Goal: Task Accomplishment & Management: Manage account settings

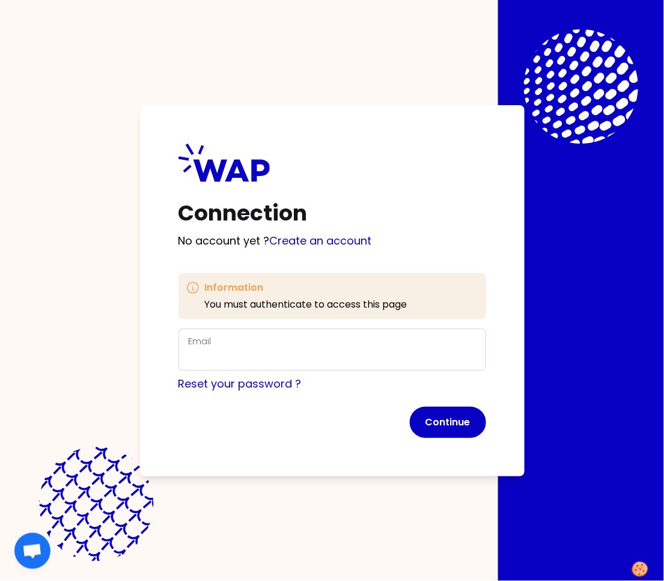
click at [354, 343] on div "Email" at bounding box center [332, 349] width 287 height 31
click at [351, 349] on input "Email" at bounding box center [332, 357] width 287 height 17
type input "marie-solveig@wearepeers.com"
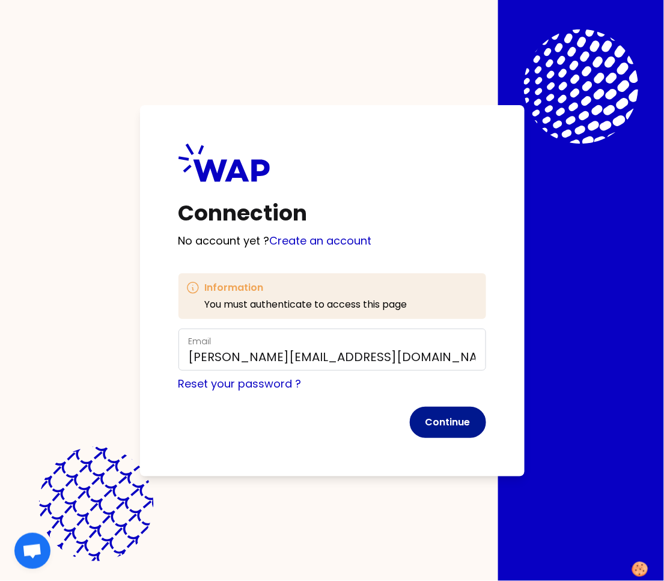
click at [456, 425] on button "Continue" at bounding box center [448, 422] width 76 height 31
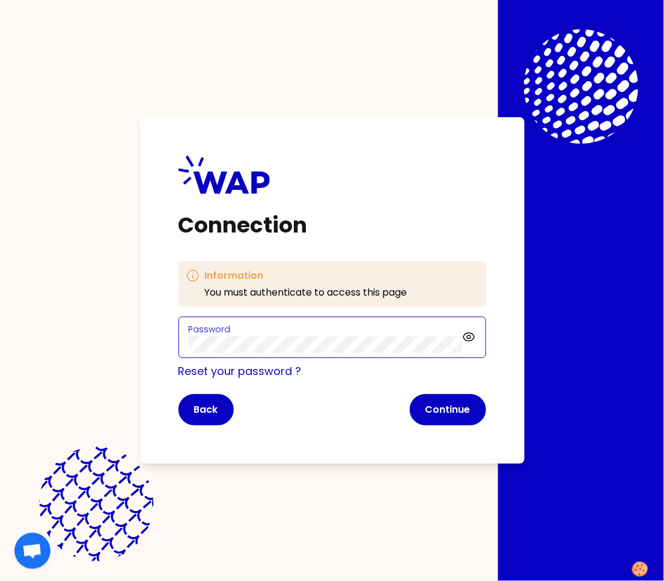
click button "Continue" at bounding box center [448, 409] width 76 height 31
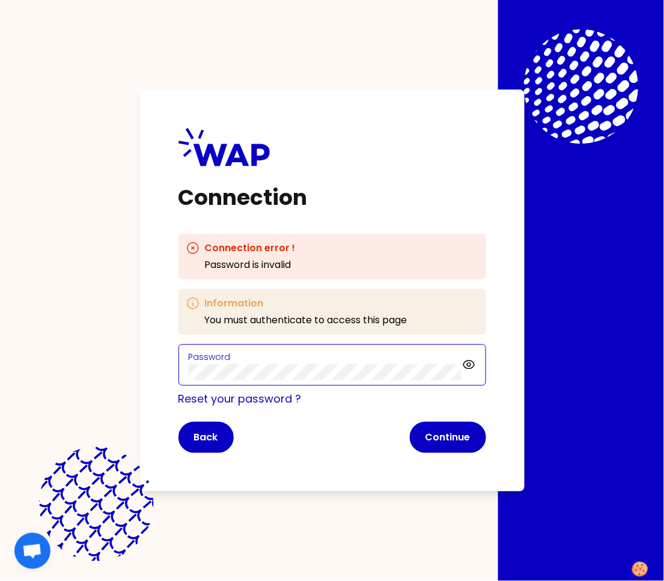
click button "Continue" at bounding box center [448, 437] width 76 height 31
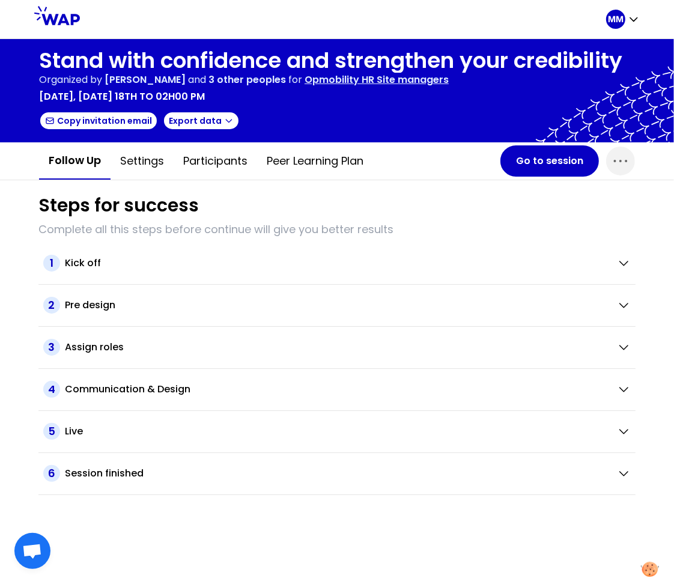
drag, startPoint x: 626, startPoint y: 159, endPoint x: 615, endPoint y: 176, distance: 20.0
click at [625, 160] on icon "button" at bounding box center [620, 161] width 13 height 2
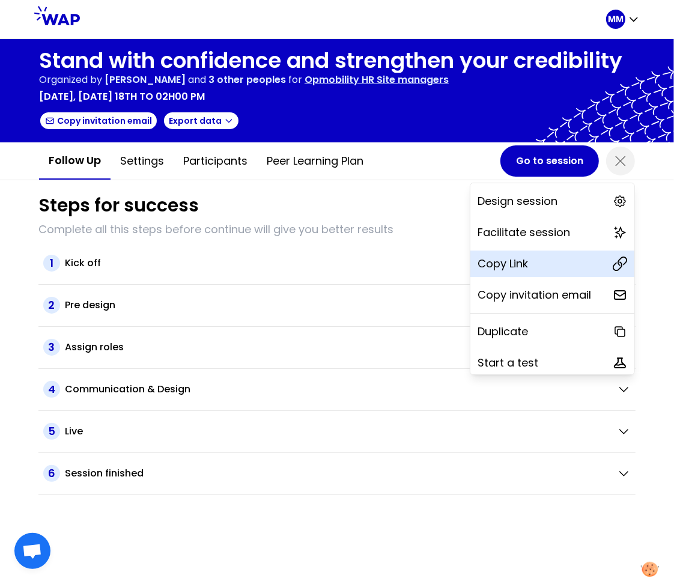
click at [529, 258] on div "Copy Link" at bounding box center [553, 264] width 164 height 26
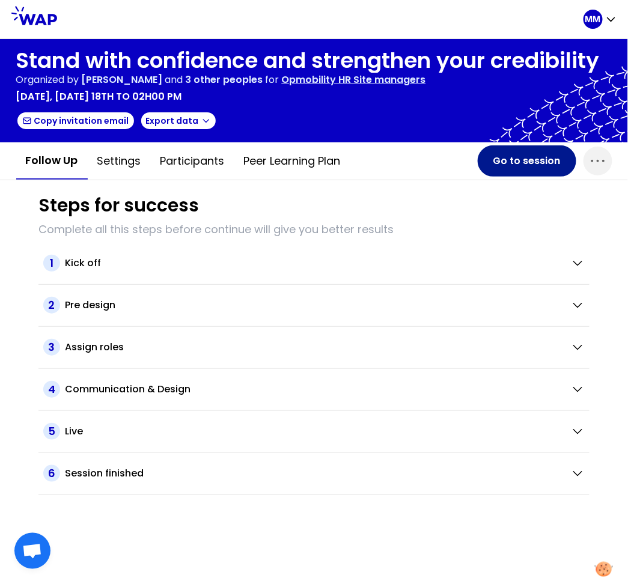
click at [501, 159] on button "Go to session" at bounding box center [527, 160] width 99 height 31
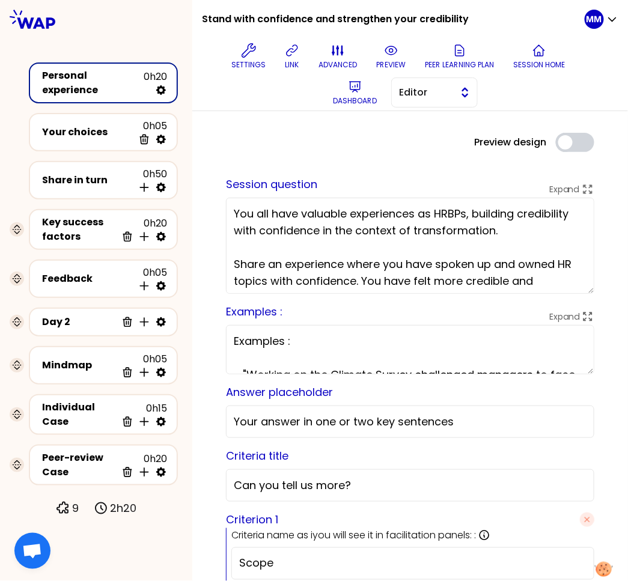
click at [439, 94] on span "Editor" at bounding box center [426, 92] width 54 height 14
click at [439, 142] on span "Facilitator" at bounding box center [442, 142] width 52 height 14
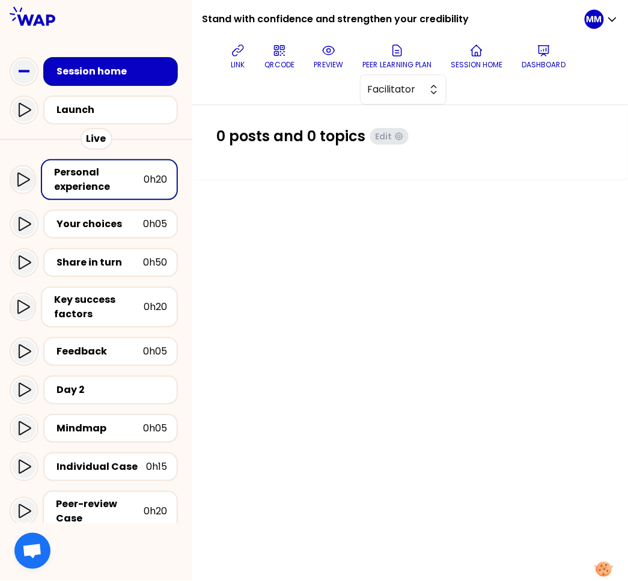
click at [244, 86] on div "link QRCODE preview Peer learning plan Session home Dashboard Facilitator" at bounding box center [398, 71] width 373 height 66
click at [239, 58] on button "link" at bounding box center [238, 56] width 24 height 36
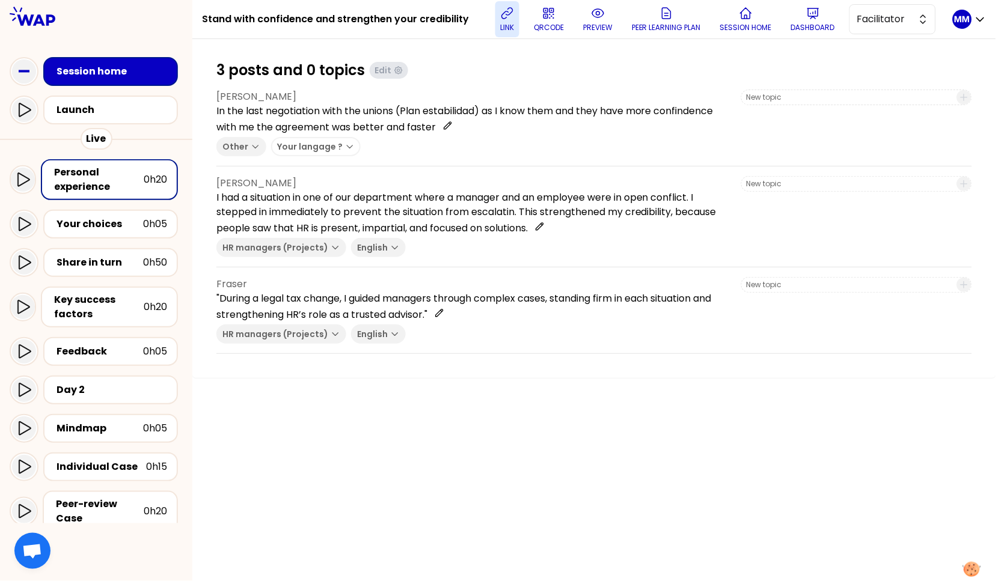
click at [514, 16] on icon at bounding box center [507, 13] width 14 height 14
drag, startPoint x: 510, startPoint y: 25, endPoint x: 683, endPoint y: 4, distance: 173.8
click at [513, 25] on p "link" at bounding box center [508, 28] width 14 height 10
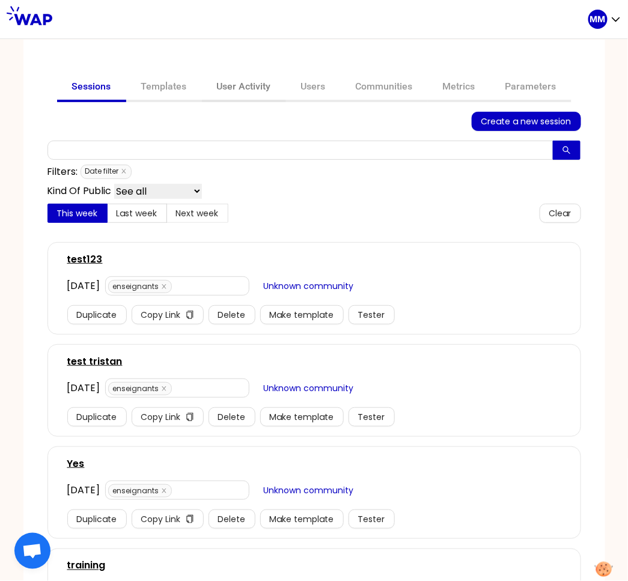
click at [242, 82] on link "User Activity" at bounding box center [244, 87] width 84 height 29
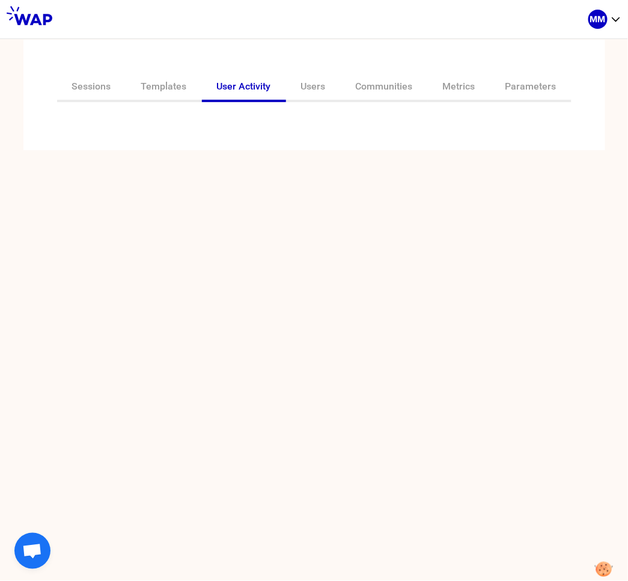
click at [269, 126] on div "Sessions Templates User Activity Users Communities Metrics Parameters" at bounding box center [314, 95] width 582 height 111
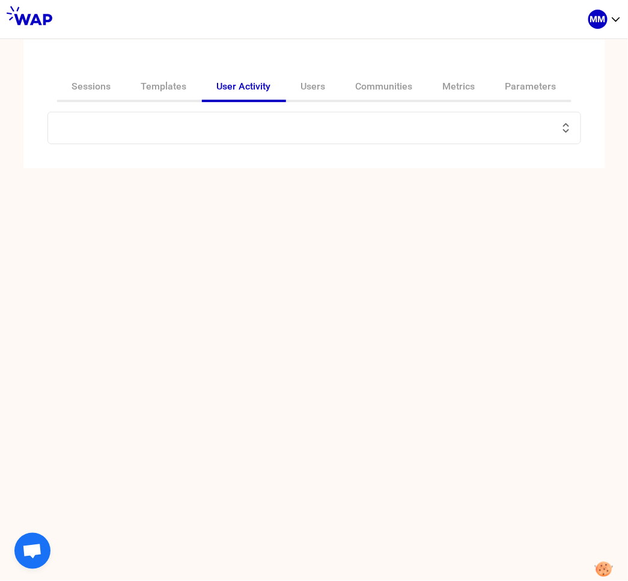
click at [250, 124] on input "text" at bounding box center [307, 128] width 504 height 17
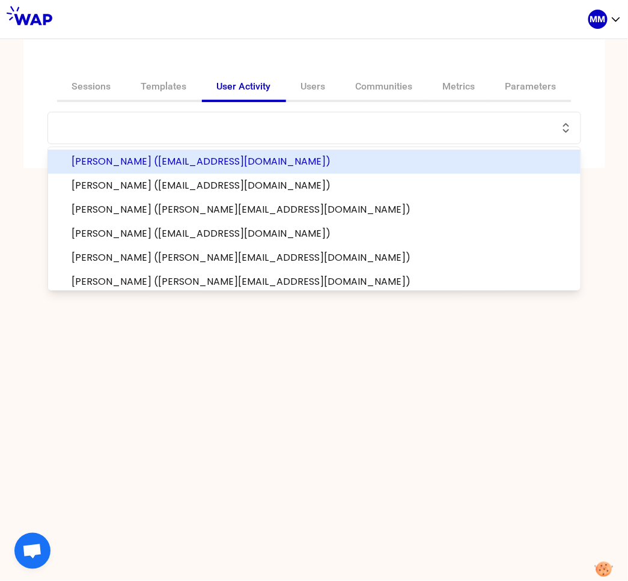
paste input "[PERSON_NAME][EMAIL_ADDRESS][PERSON_NAME][DOMAIN_NAME]"
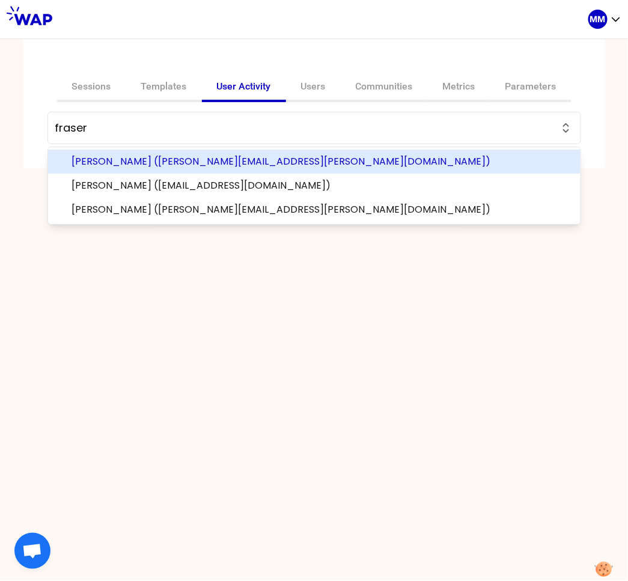
click at [197, 159] on span "[PERSON_NAME] ([PERSON_NAME][EMAIL_ADDRESS][PERSON_NAME][DOMAIN_NAME])" at bounding box center [321, 161] width 499 height 14
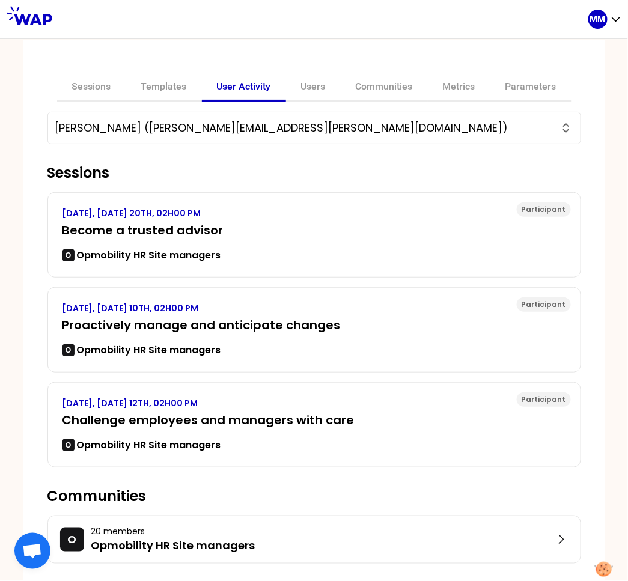
click at [228, 133] on input "[PERSON_NAME] ([PERSON_NAME][EMAIL_ADDRESS][PERSON_NAME][DOMAIN_NAME])" at bounding box center [307, 128] width 504 height 17
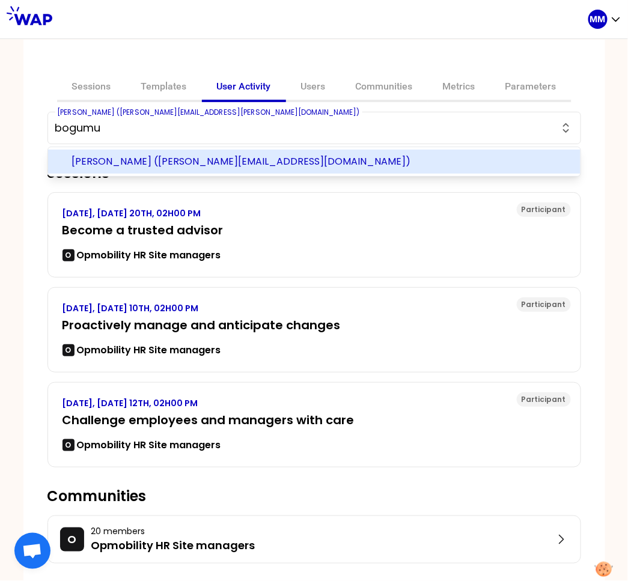
click at [254, 164] on span "[PERSON_NAME] ([PERSON_NAME][EMAIL_ADDRESS][DOMAIN_NAME])" at bounding box center [321, 161] width 499 height 14
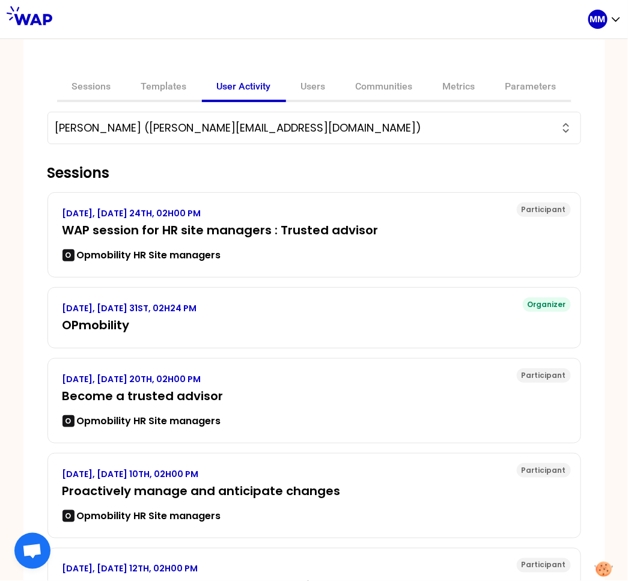
click at [262, 127] on input "[PERSON_NAME] ([PERSON_NAME][EMAIL_ADDRESS][DOMAIN_NAME])" at bounding box center [307, 128] width 504 height 17
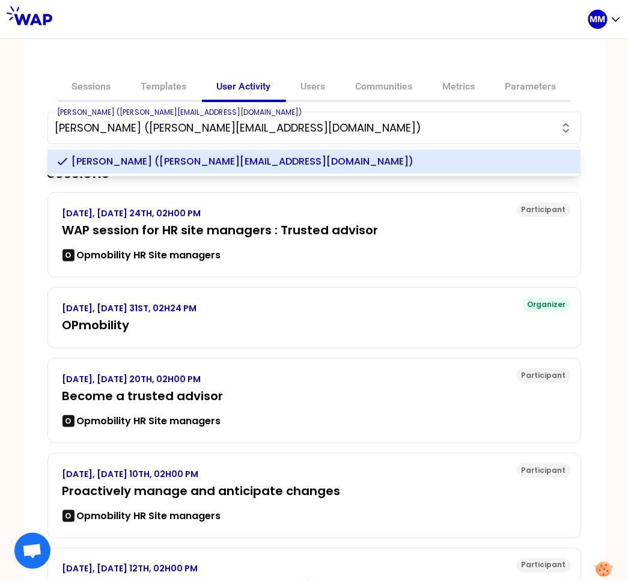
click at [262, 127] on input "[PERSON_NAME] ([PERSON_NAME][EMAIL_ADDRESS][DOMAIN_NAME])" at bounding box center [307, 128] width 504 height 17
paste input "[PERSON_NAME][EMAIL_ADDRESS][PERSON_NAME][DOMAIN_NAME]"
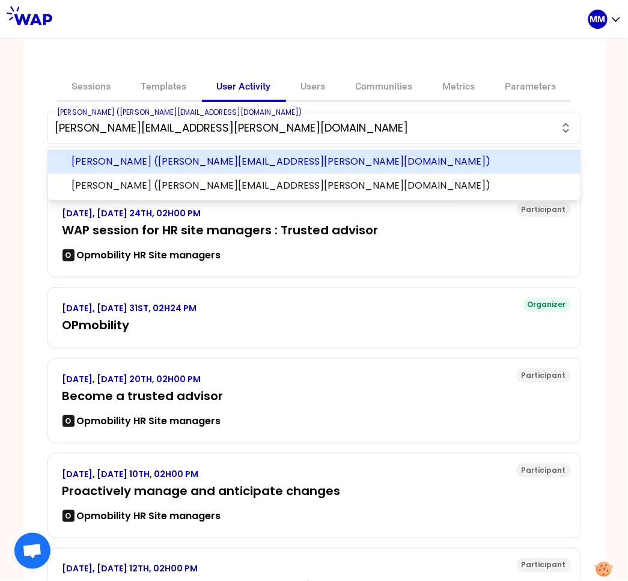
click at [392, 159] on span "[PERSON_NAME] ([PERSON_NAME][EMAIL_ADDRESS][PERSON_NAME][DOMAIN_NAME])" at bounding box center [321, 161] width 499 height 14
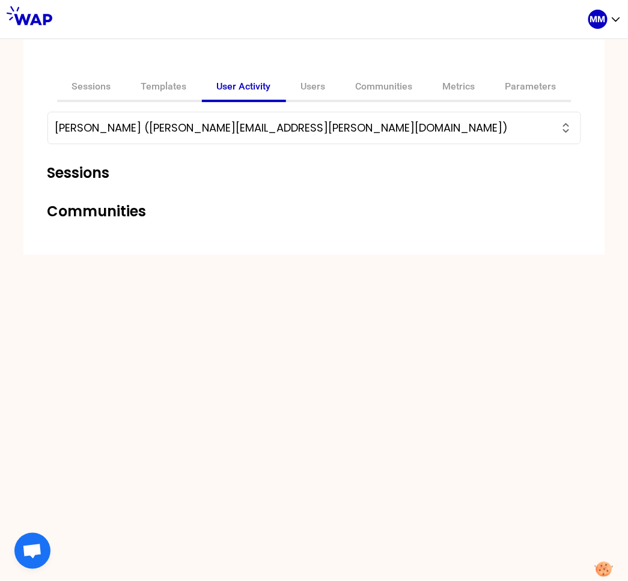
click at [348, 130] on input "[PERSON_NAME] ([PERSON_NAME][EMAIL_ADDRESS][PERSON_NAME][DOMAIN_NAME])" at bounding box center [307, 128] width 504 height 17
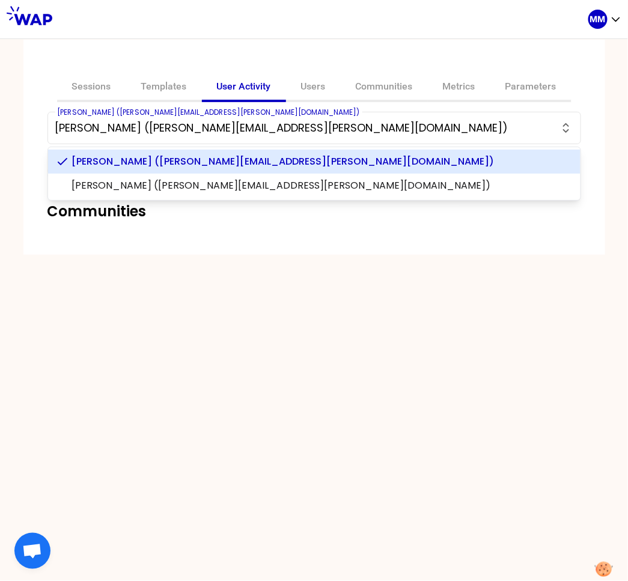
click at [348, 130] on input "[PERSON_NAME] ([PERSON_NAME][EMAIL_ADDRESS][PERSON_NAME][DOMAIN_NAME])" at bounding box center [307, 128] width 504 height 17
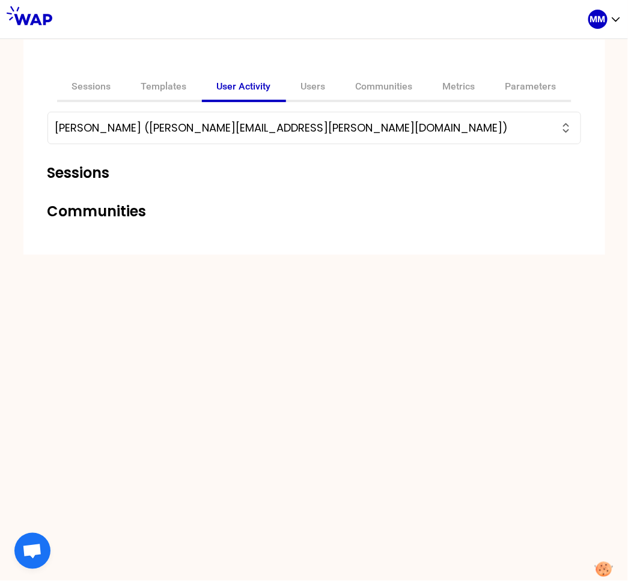
click at [348, 130] on input "[PERSON_NAME] ([PERSON_NAME][EMAIL_ADDRESS][PERSON_NAME][DOMAIN_NAME])" at bounding box center [307, 128] width 504 height 17
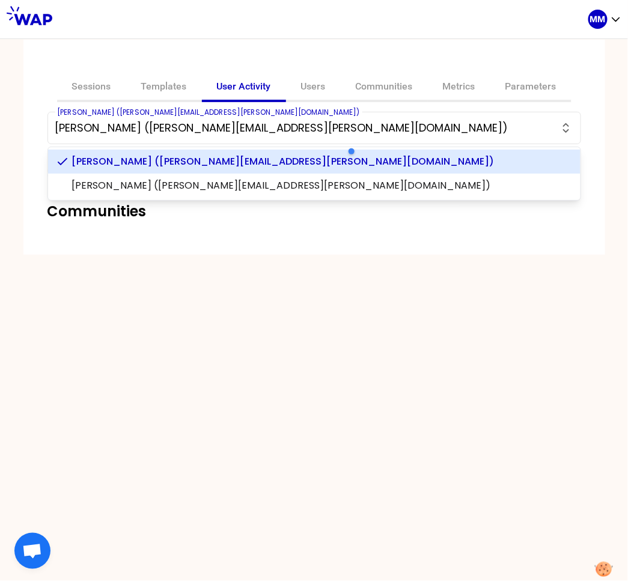
click at [225, 132] on input "[PERSON_NAME] ([PERSON_NAME][EMAIL_ADDRESS][PERSON_NAME][DOMAIN_NAME])" at bounding box center [307, 128] width 504 height 17
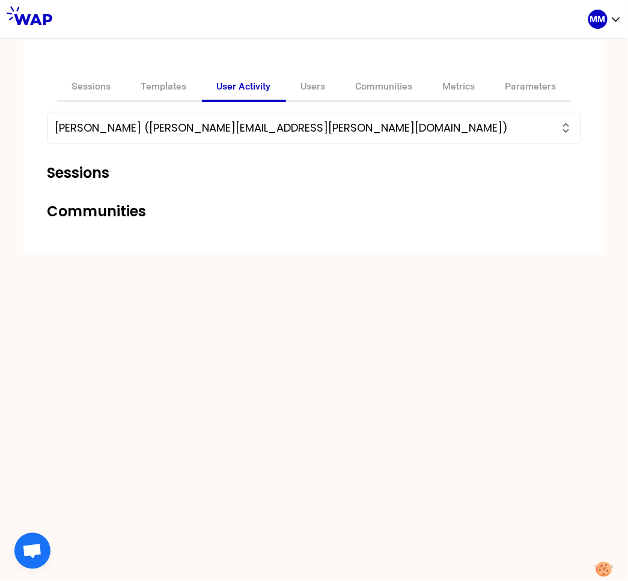
click at [183, 133] on input "[PERSON_NAME] ([PERSON_NAME][EMAIL_ADDRESS][PERSON_NAME][DOMAIN_NAME])" at bounding box center [307, 128] width 504 height 17
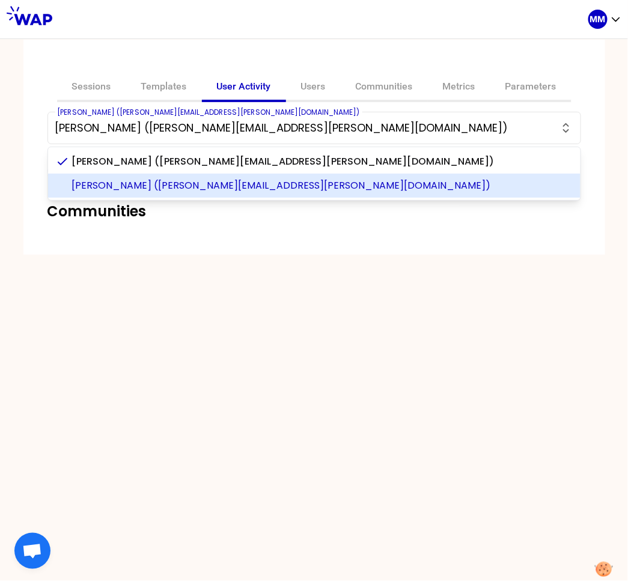
click at [212, 184] on span "[PERSON_NAME] ([PERSON_NAME][EMAIL_ADDRESS][PERSON_NAME][DOMAIN_NAME])" at bounding box center [321, 185] width 499 height 14
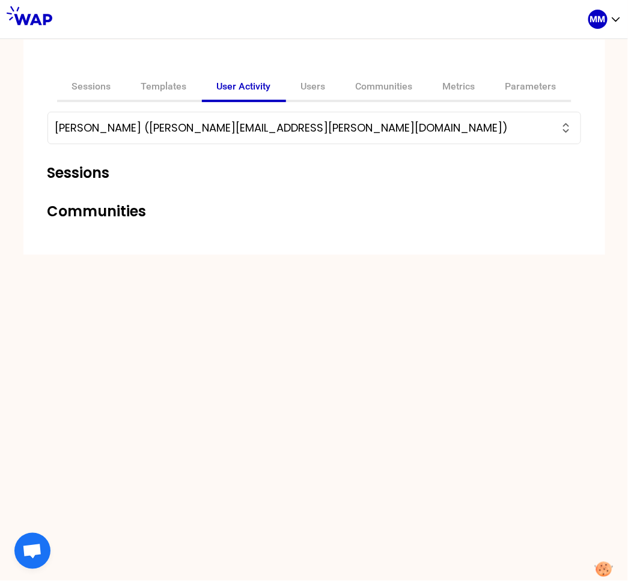
click at [378, 126] on input "[PERSON_NAME] ([PERSON_NAME][EMAIL_ADDRESS][PERSON_NAME][DOMAIN_NAME])" at bounding box center [307, 128] width 504 height 17
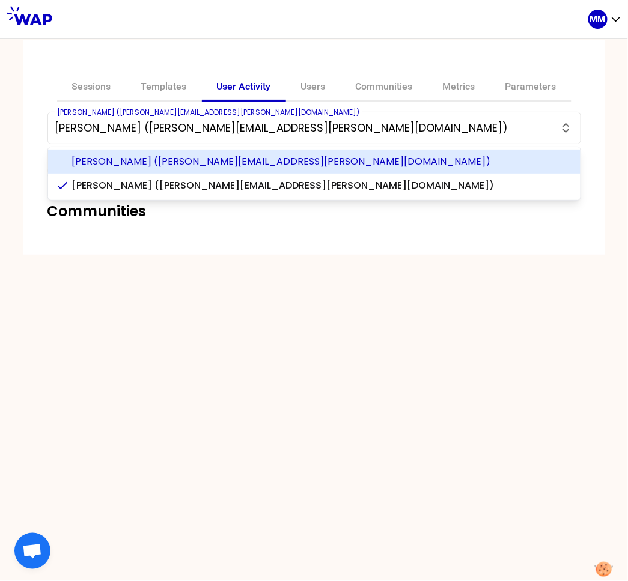
click at [355, 161] on span "[PERSON_NAME] ([PERSON_NAME][EMAIL_ADDRESS][PERSON_NAME][DOMAIN_NAME])" at bounding box center [321, 161] width 499 height 14
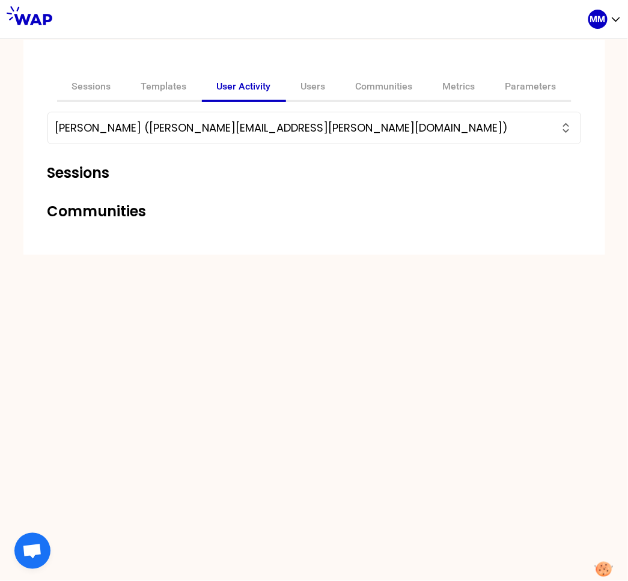
click at [206, 126] on input "[PERSON_NAME] ([PERSON_NAME][EMAIL_ADDRESS][PERSON_NAME][DOMAIN_NAME])" at bounding box center [307, 128] width 504 height 17
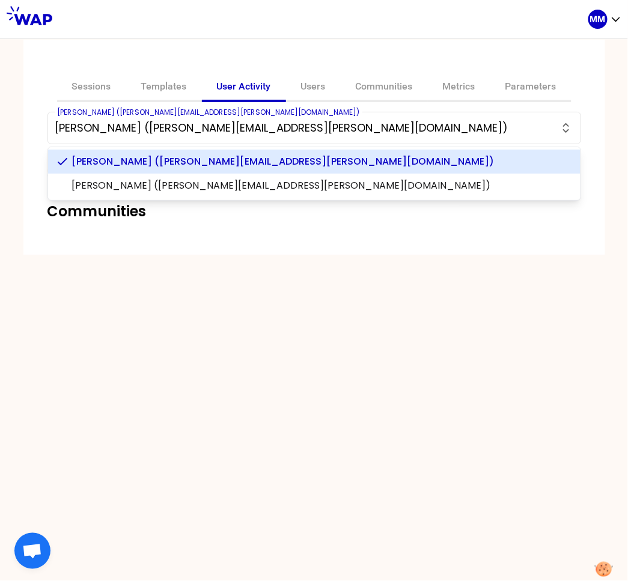
click at [206, 126] on input "[PERSON_NAME] ([PERSON_NAME][EMAIL_ADDRESS][PERSON_NAME][DOMAIN_NAME])" at bounding box center [307, 128] width 504 height 17
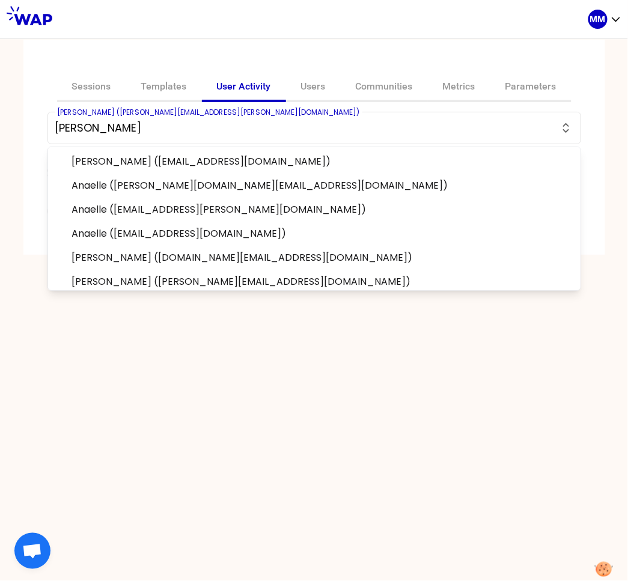
paste input ".[PERSON_NAME][EMAIL_ADDRESS][DOMAIN_NAME]"
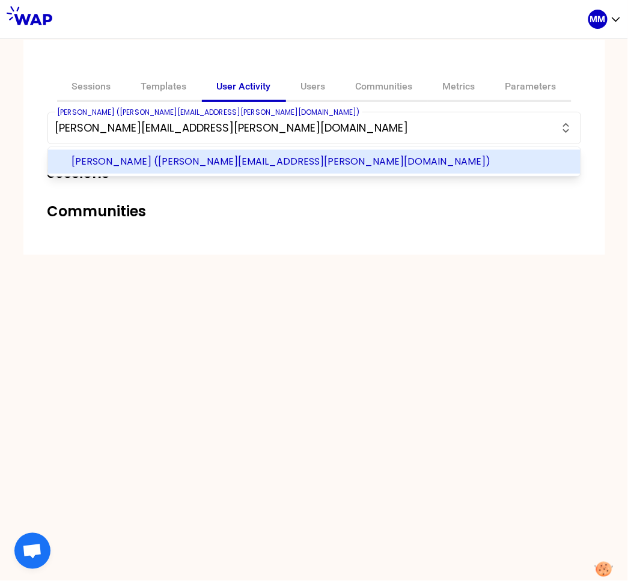
click at [296, 165] on span "[PERSON_NAME] ([PERSON_NAME][EMAIL_ADDRESS][PERSON_NAME][DOMAIN_NAME])" at bounding box center [321, 161] width 499 height 14
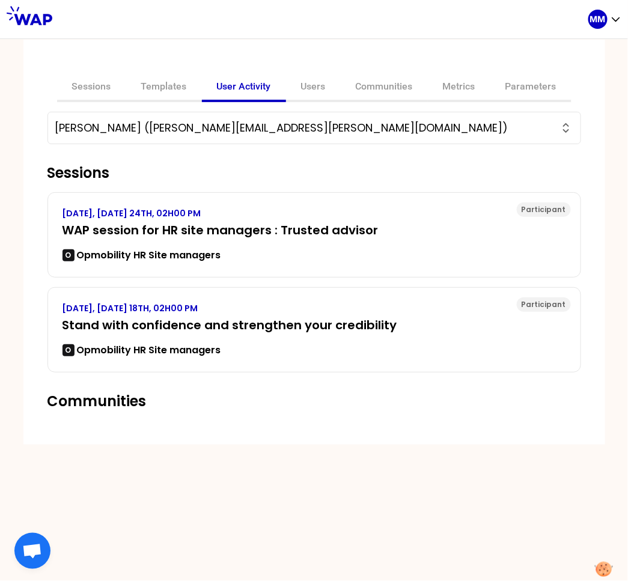
click at [314, 128] on input "[PERSON_NAME] ([PERSON_NAME][EMAIL_ADDRESS][PERSON_NAME][DOMAIN_NAME])" at bounding box center [307, 128] width 504 height 17
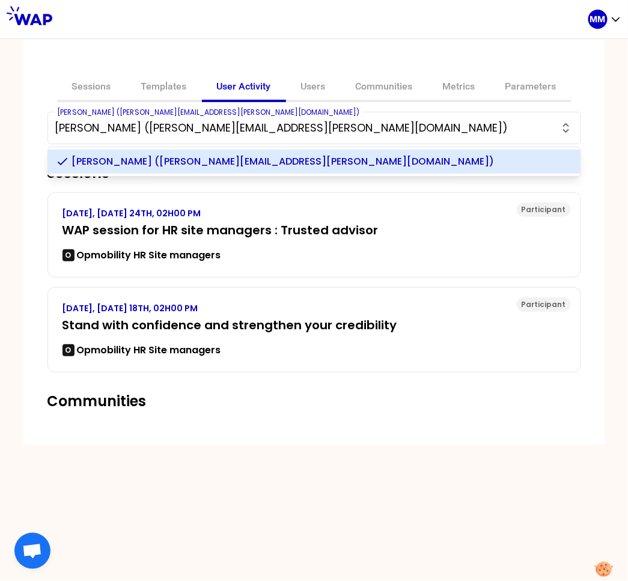
click at [362, 132] on input "[PERSON_NAME] ([PERSON_NAME][EMAIL_ADDRESS][PERSON_NAME][DOMAIN_NAME])" at bounding box center [307, 128] width 504 height 17
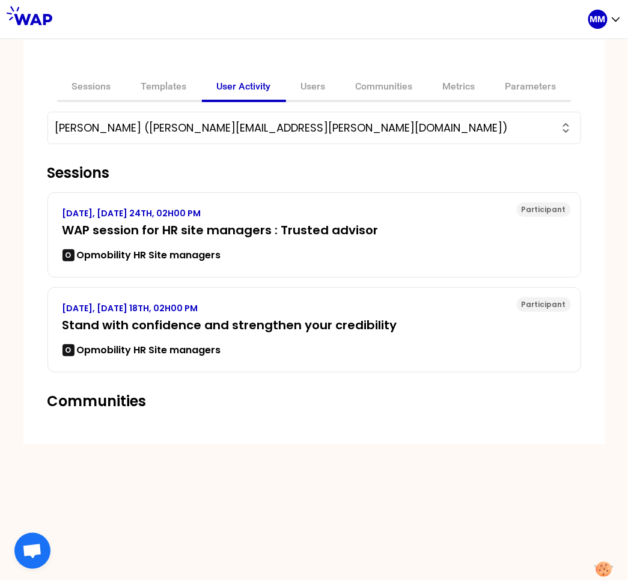
click at [361, 131] on input "[PERSON_NAME] ([PERSON_NAME][EMAIL_ADDRESS][PERSON_NAME][DOMAIN_NAME])" at bounding box center [307, 128] width 504 height 17
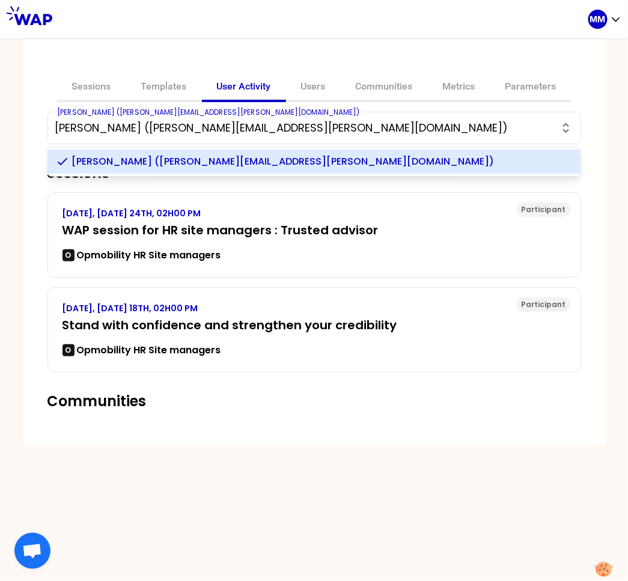
click at [361, 131] on input "[PERSON_NAME] ([PERSON_NAME][EMAIL_ADDRESS][PERSON_NAME][DOMAIN_NAME])" at bounding box center [307, 128] width 504 height 17
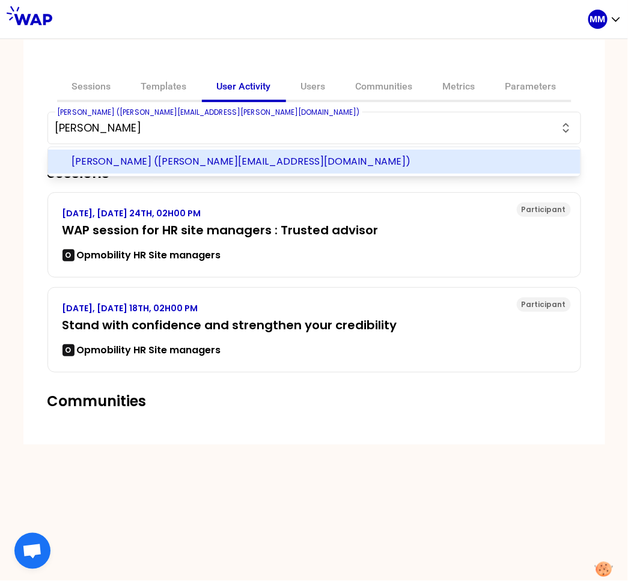
drag, startPoint x: 388, startPoint y: 166, endPoint x: 338, endPoint y: 156, distance: 50.3
click at [387, 166] on span "[PERSON_NAME] ([PERSON_NAME][EMAIL_ADDRESS][DOMAIN_NAME])" at bounding box center [321, 161] width 499 height 14
type input "[PERSON_NAME] ([PERSON_NAME][EMAIL_ADDRESS][DOMAIN_NAME])"
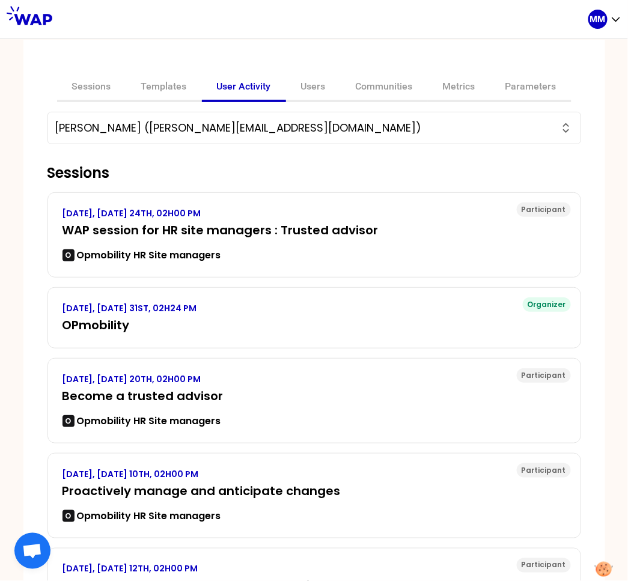
drag, startPoint x: 175, startPoint y: 127, endPoint x: 413, endPoint y: 122, distance: 237.4
click at [413, 122] on input "Łukianowicz Bogumiła (bogumila.lukianowicz@plasticomnium.com)" at bounding box center [307, 128] width 504 height 17
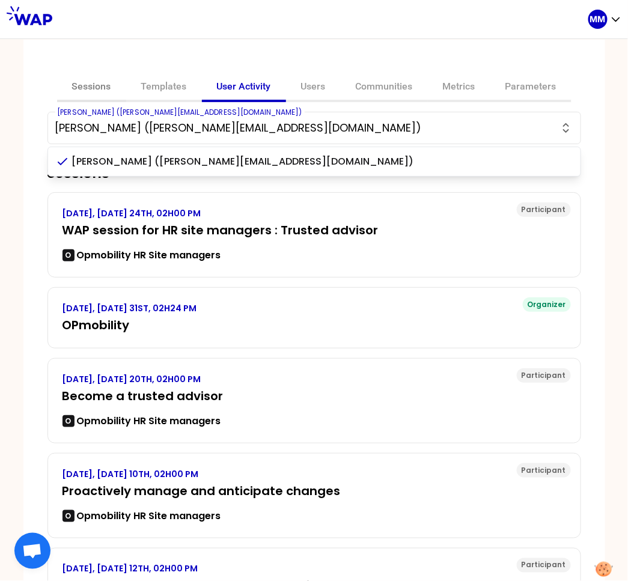
click at [75, 85] on link "Sessions" at bounding box center [91, 87] width 69 height 29
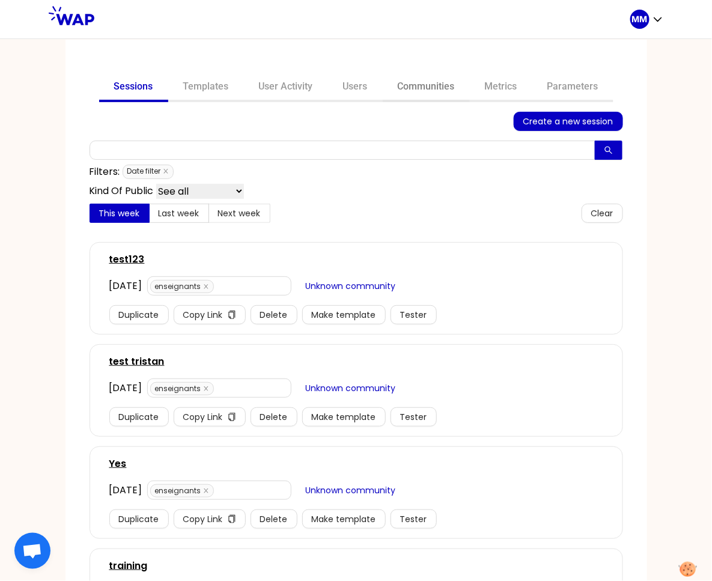
click at [402, 88] on link "Communities" at bounding box center [426, 87] width 87 height 29
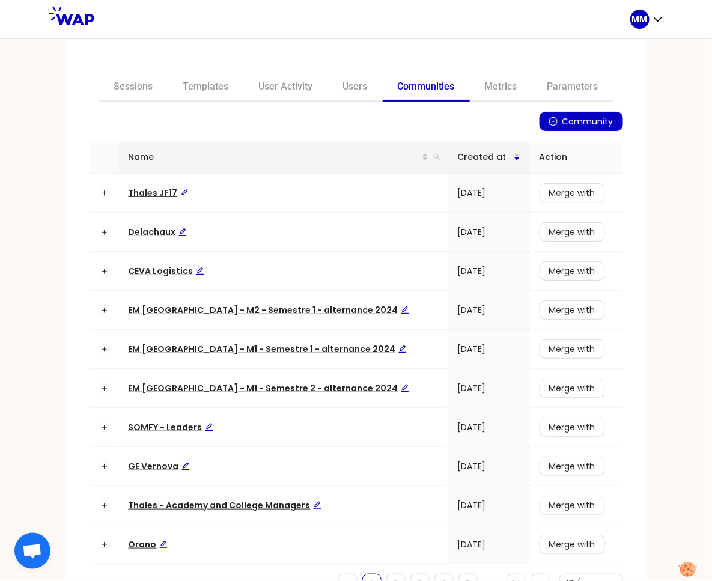
click at [405, 150] on div "Name" at bounding box center [284, 156] width 310 height 13
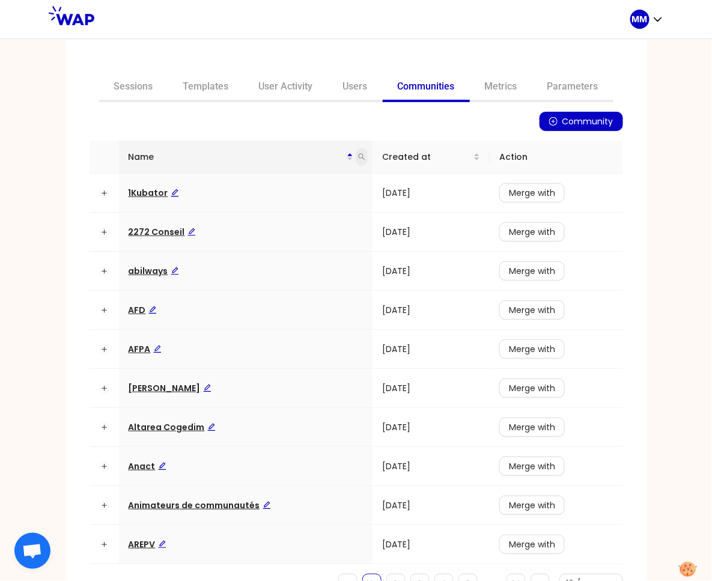
click at [356, 157] on span at bounding box center [362, 157] width 12 height 18
type input "thales"
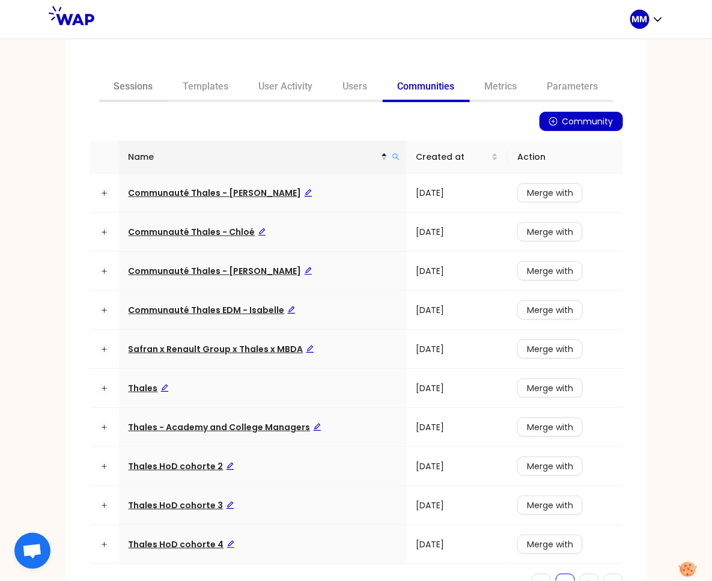
click at [143, 94] on link "Sessions" at bounding box center [133, 87] width 69 height 29
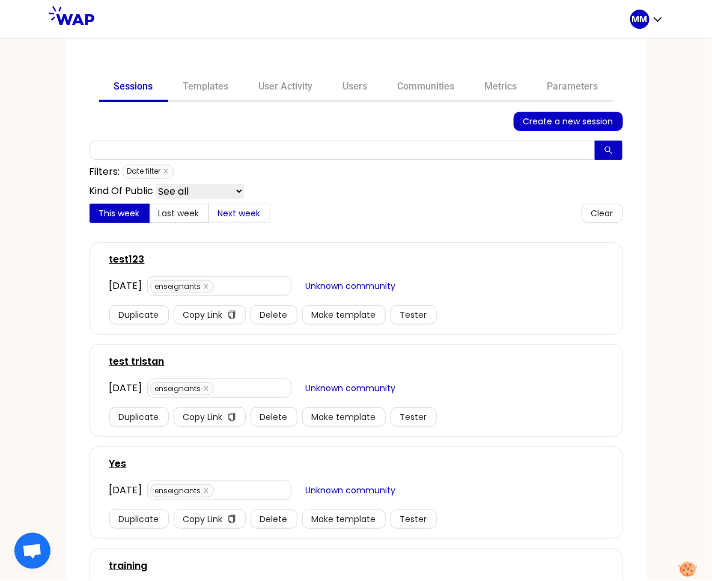
click at [233, 214] on span "Next week" at bounding box center [239, 213] width 43 height 12
click at [209, 216] on input "Next week" at bounding box center [209, 216] width 0 height 0
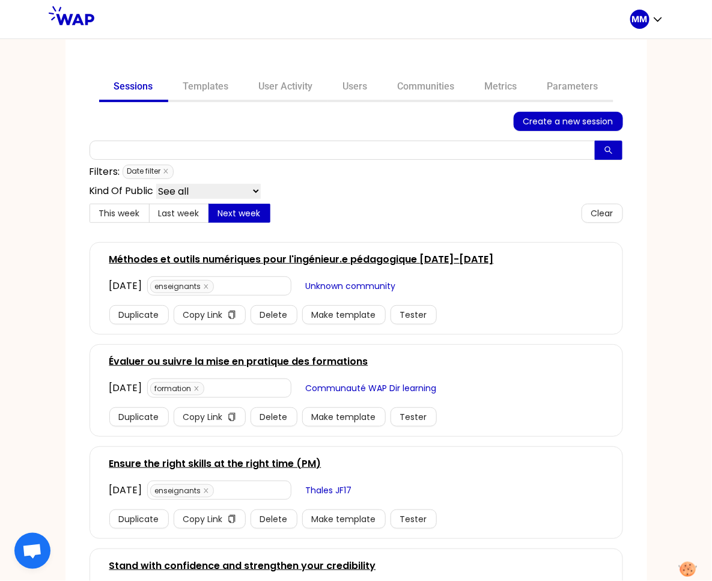
click at [213, 466] on link "Ensure the right skills at the right time (PM)" at bounding box center [215, 464] width 212 height 14
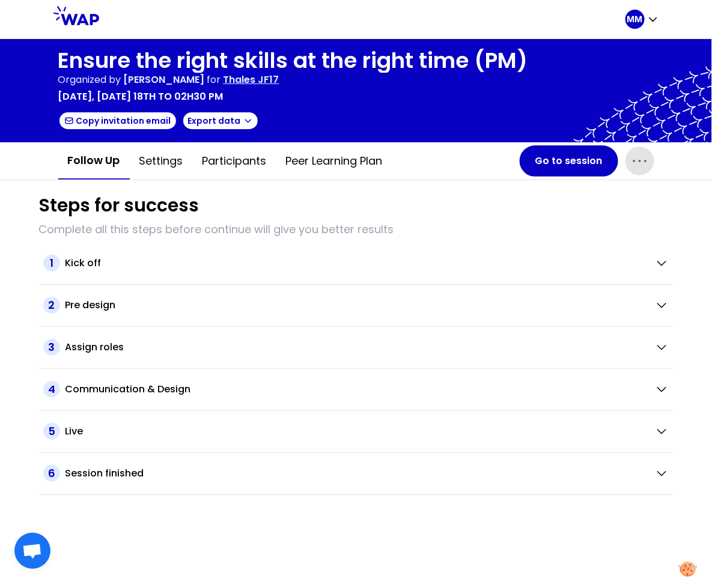
click at [641, 165] on icon "button" at bounding box center [639, 160] width 19 height 19
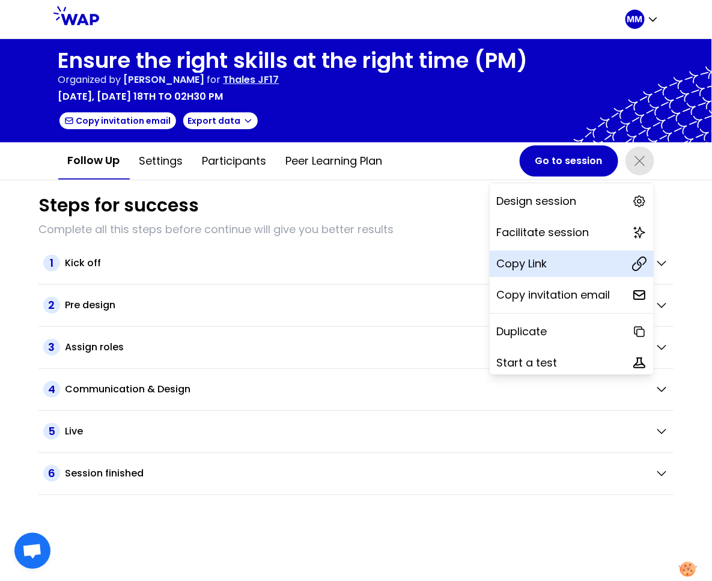
click at [556, 257] on div "Copy Link" at bounding box center [572, 264] width 164 height 26
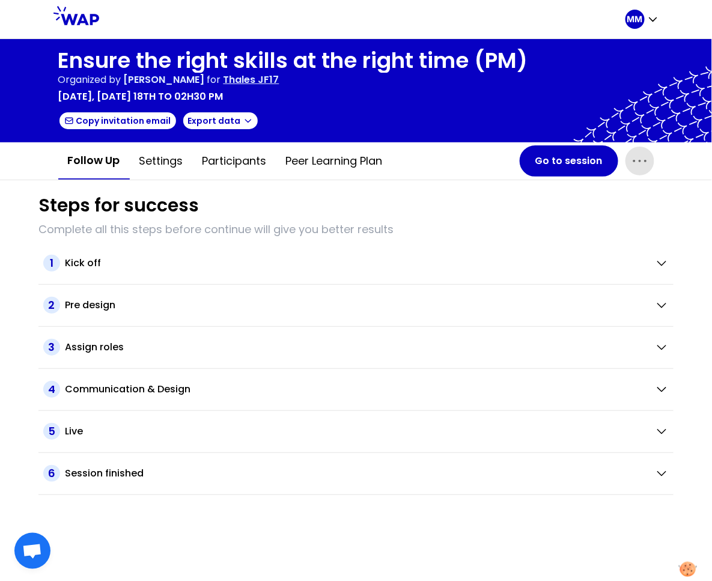
click at [279, 81] on p "Thales JF17" at bounding box center [252, 80] width 56 height 14
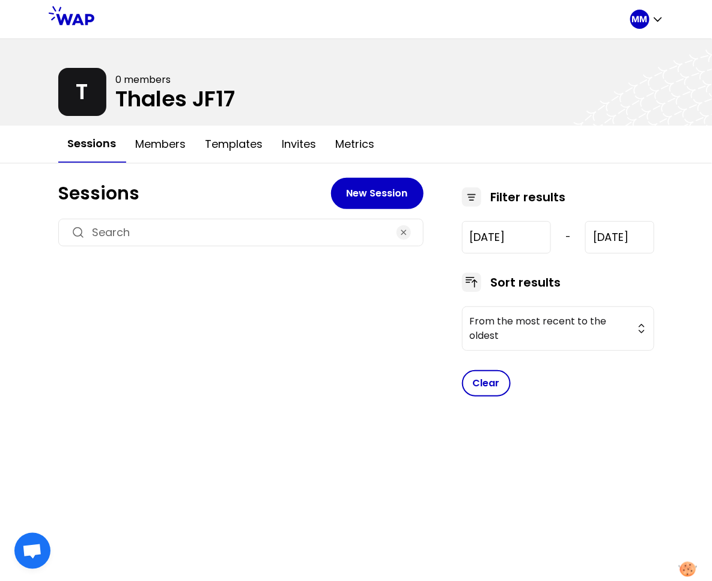
type input "2025-9-15"
type input "2025-9-18"
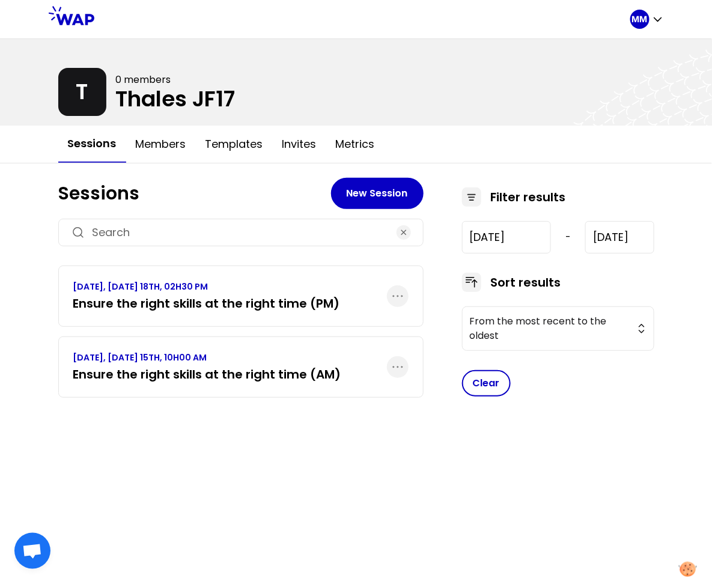
click at [251, 358] on p "SEPTEMBER 2025, MONDAY 15TH, 10H00 AM" at bounding box center [207, 358] width 268 height 12
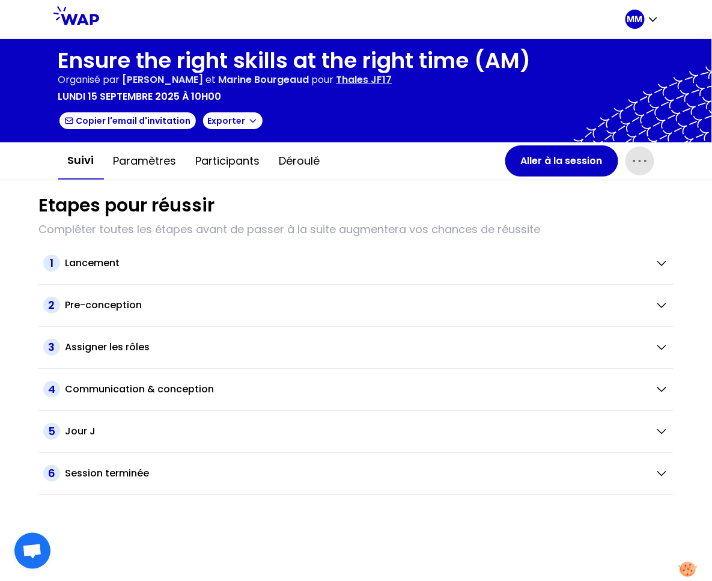
click at [642, 161] on icon "button" at bounding box center [639, 160] width 19 height 19
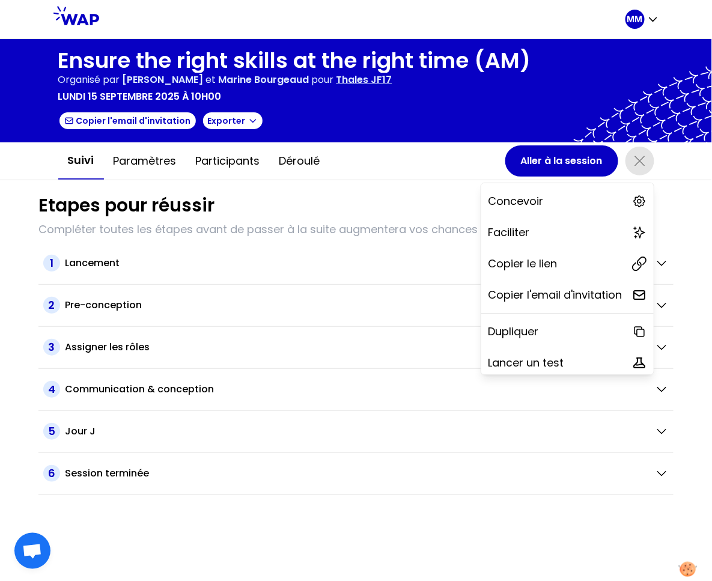
drag, startPoint x: 579, startPoint y: 257, endPoint x: 712, endPoint y: 244, distance: 133.4
click at [580, 257] on div "Copier le lien" at bounding box center [567, 264] width 172 height 26
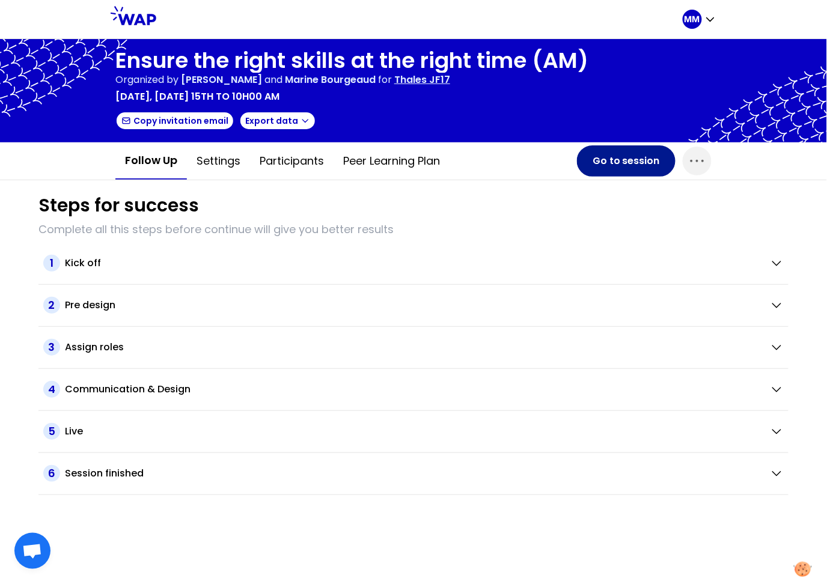
click at [645, 160] on button "Go to session" at bounding box center [626, 160] width 99 height 31
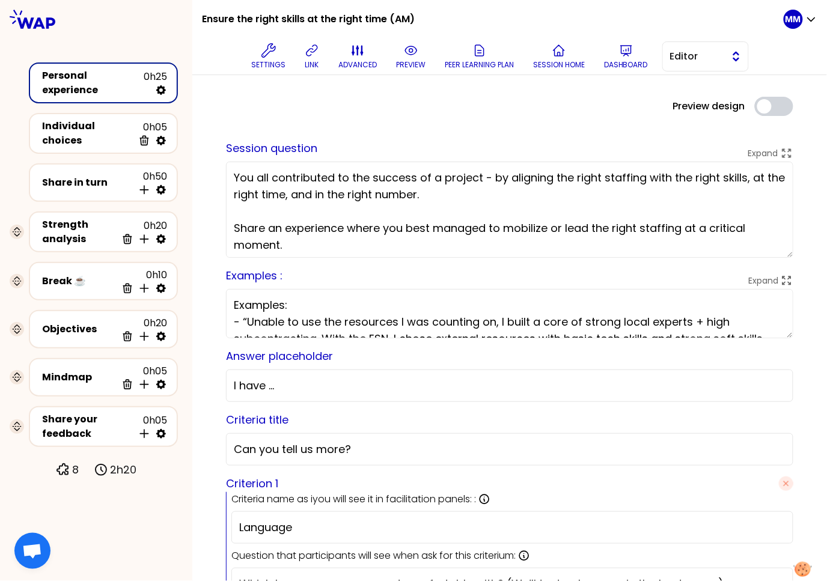
drag, startPoint x: 724, startPoint y: 58, endPoint x: 719, endPoint y: 64, distance: 8.2
click at [724, 58] on button "Editor" at bounding box center [705, 56] width 87 height 30
drag, startPoint x: 698, startPoint y: 107, endPoint x: 376, endPoint y: 166, distance: 328.0
click at [698, 107] on span "Facilitator" at bounding box center [713, 106] width 52 height 14
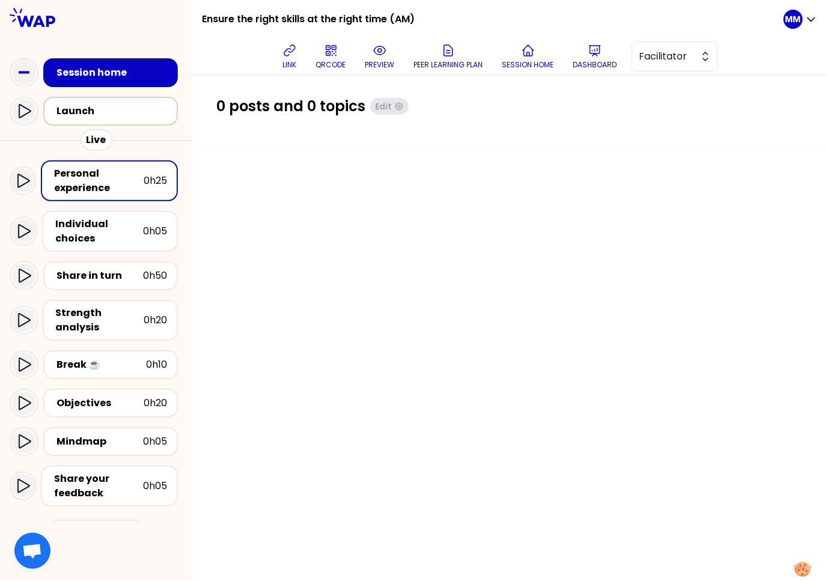
click at [109, 107] on div "Launch" at bounding box center [113, 111] width 115 height 14
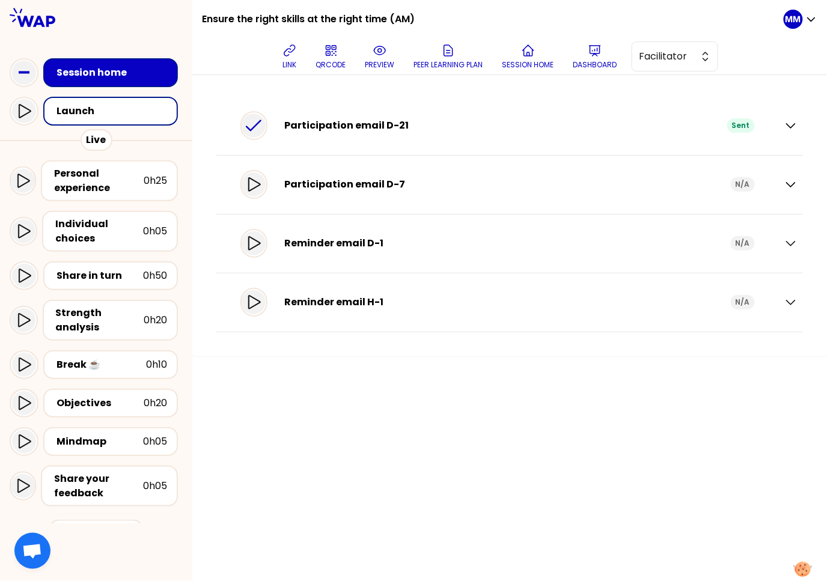
click at [374, 245] on div "Reminder email D-1" at bounding box center [507, 243] width 447 height 14
click at [790, 242] on icon "button" at bounding box center [791, 243] width 14 height 14
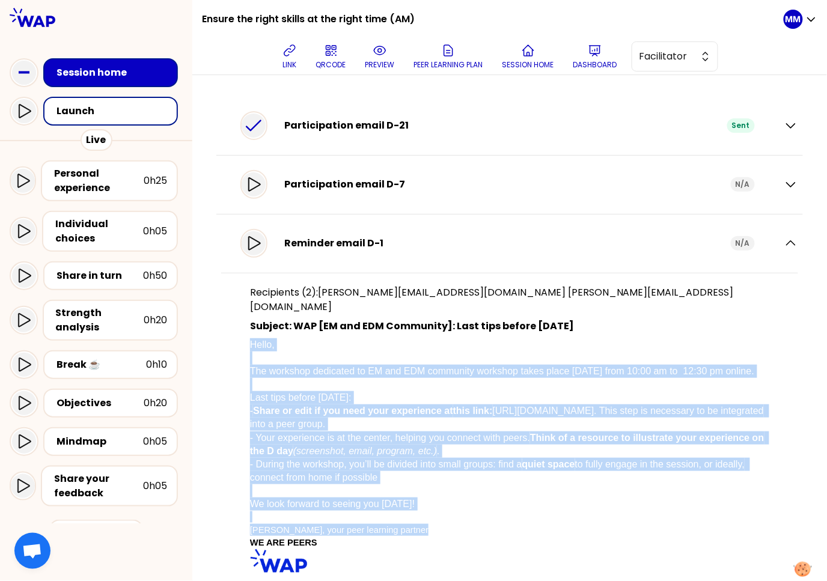
drag, startPoint x: 356, startPoint y: 412, endPoint x: 444, endPoint y: 532, distance: 149.3
click at [444, 532] on div "Recipients (2): marie-solveig@wearepeers.com marie-solveig+emails_sessions@wear…" at bounding box center [509, 445] width 577 height 345
copy p "Hello, The workshop dedicated to EM and EDM community workshop takes place tomo…"
drag, startPoint x: 394, startPoint y: 307, endPoint x: 566, endPoint y: 311, distance: 171.9
click at [609, 319] on p "Subject: WAP [EM and EDM Community]: Last tips before tomorrow" at bounding box center [509, 326] width 519 height 14
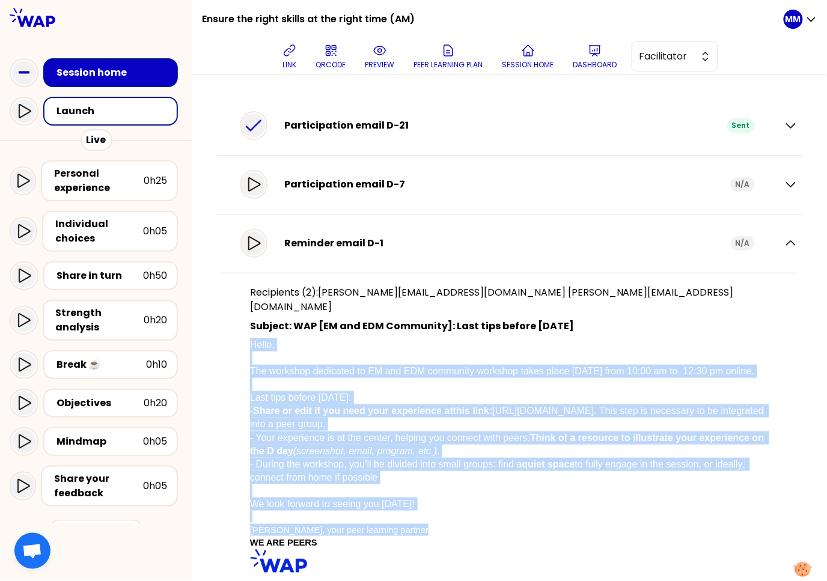
copy p "WAP [EM and EDM Community]: Last tips before tomorrow"
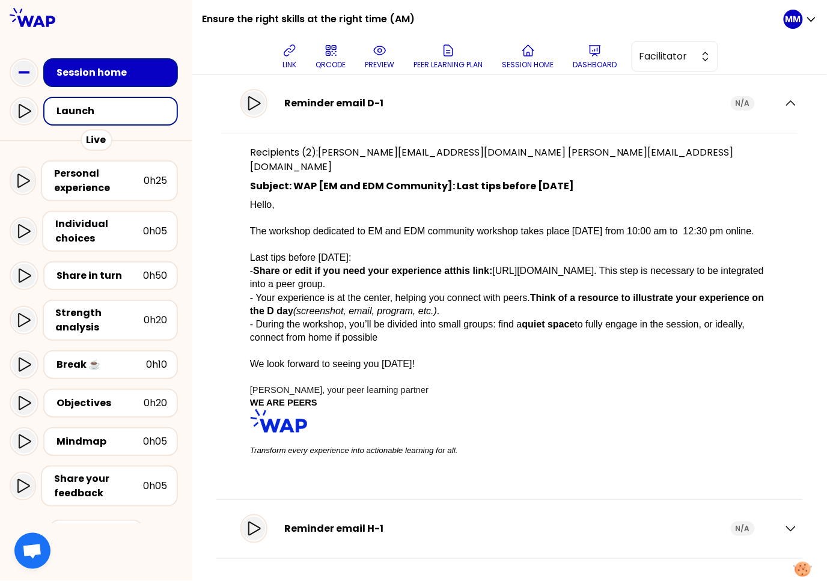
click at [320, 528] on div "Reminder email H-1" at bounding box center [507, 529] width 447 height 14
click at [787, 527] on icon "button" at bounding box center [791, 529] width 8 height 4
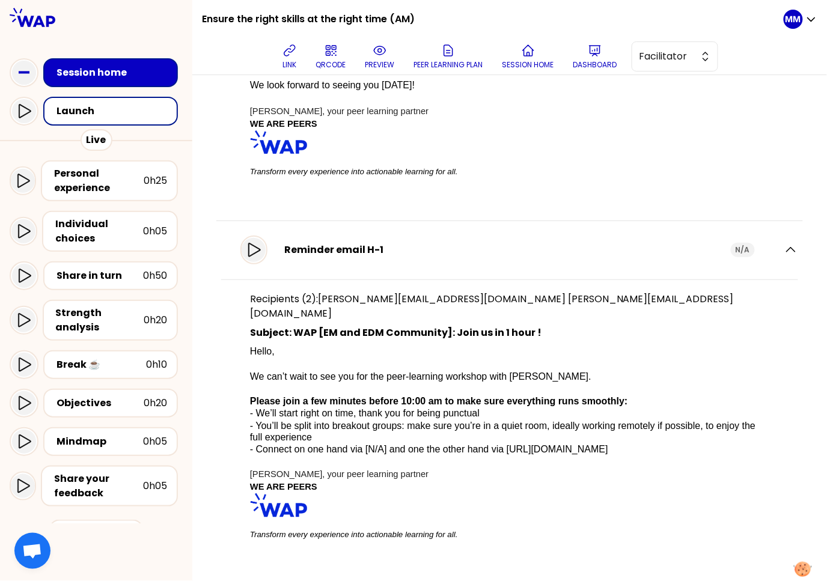
scroll to position [430, 0]
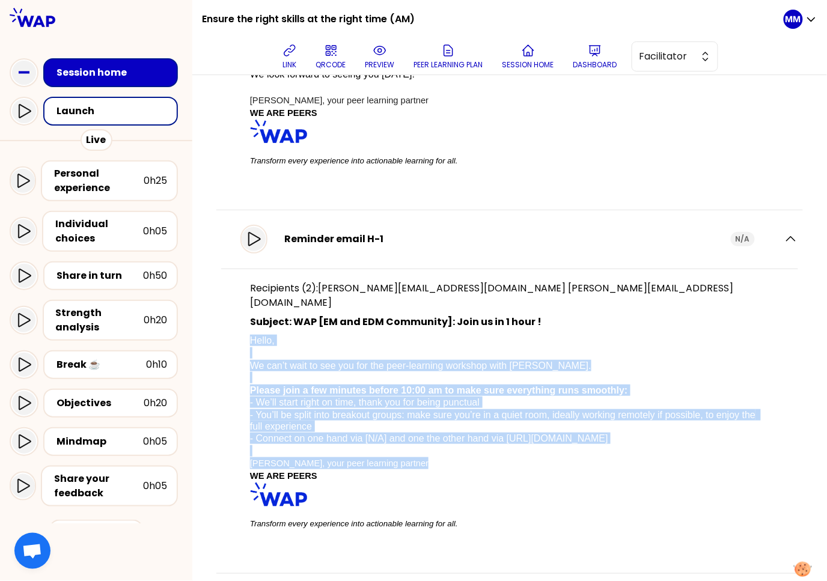
drag, startPoint x: 259, startPoint y: 324, endPoint x: 453, endPoint y: 445, distance: 228.1
click at [444, 447] on p "Hello, We can’t wait to see you for the peer-learning workshop with WAP. Please…" at bounding box center [509, 442] width 519 height 217
copy p "Hello, We can’t wait to see you for the peer-learning workshop with WAP. Please…"
click at [597, 56] on icon at bounding box center [595, 50] width 14 height 14
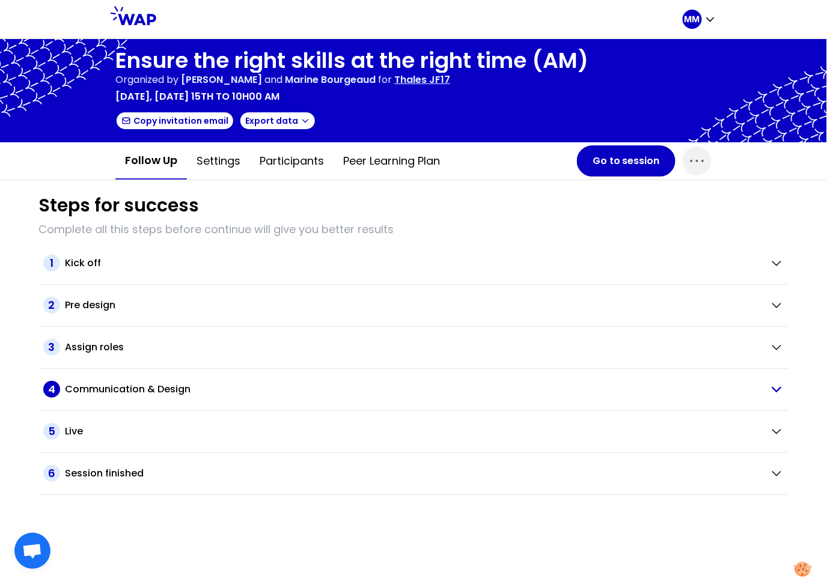
click at [147, 388] on h2 "Communication & Design" at bounding box center [128, 389] width 126 height 14
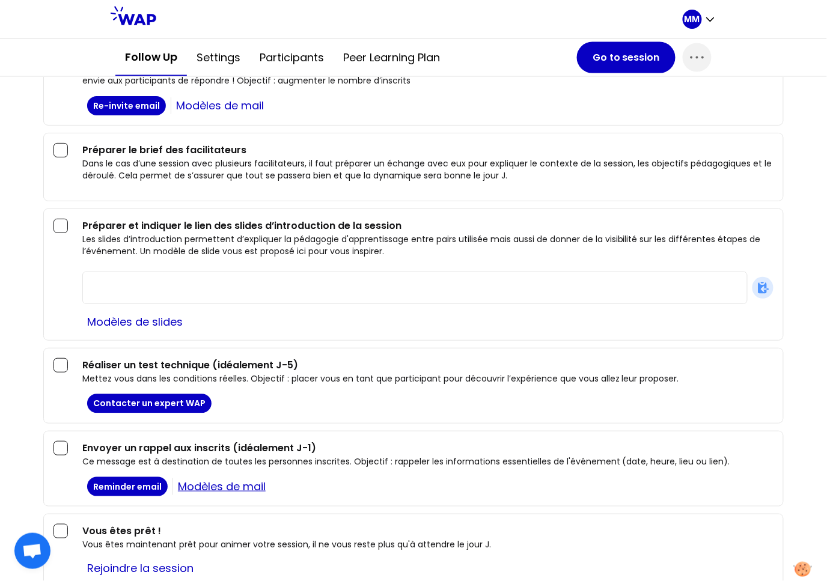
scroll to position [680, 0]
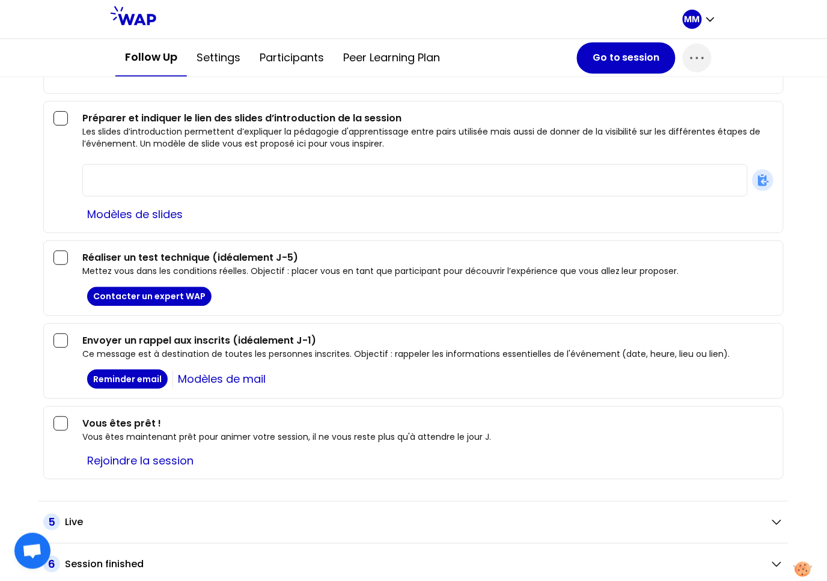
click at [229, 58] on button "Settings" at bounding box center [218, 58] width 63 height 36
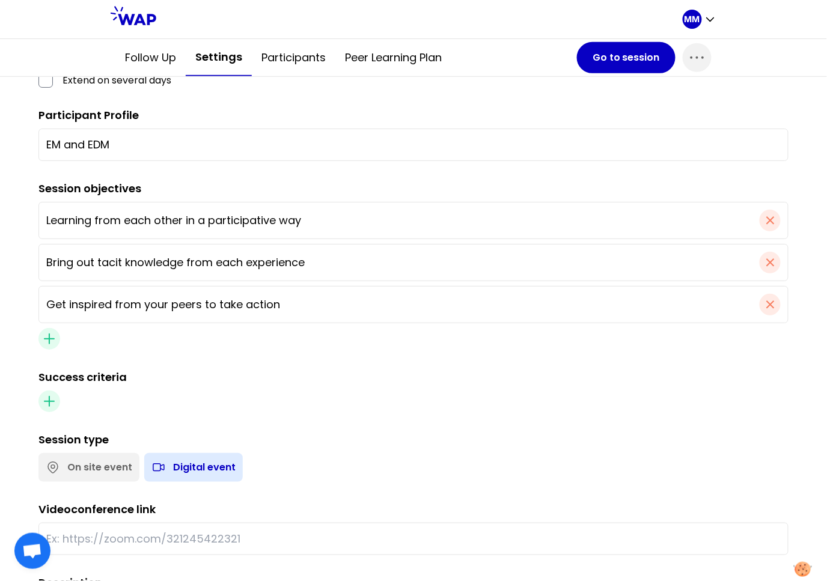
scroll to position [391, 0]
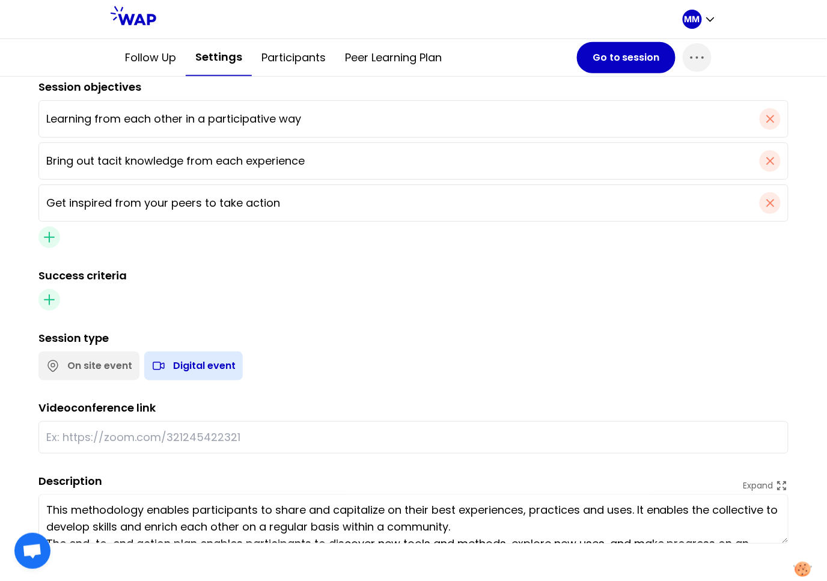
click at [165, 433] on input "text" at bounding box center [413, 437] width 734 height 17
paste input "https://teams.microsoft.com/l/meetup-join/19%3ameeting_ZTllY2IzZjctNWI0YS00MTEx…"
type input "https://teams.microsoft.com/l/meetup-join/19%3ameeting_ZTllY2IzZjctNWI0YS00MTEx…"
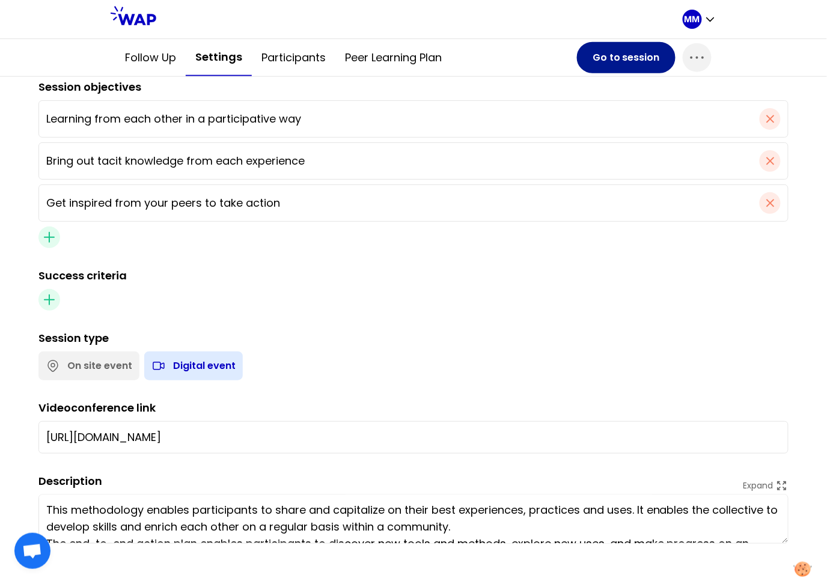
click at [616, 64] on button "Go to session" at bounding box center [626, 57] width 99 height 31
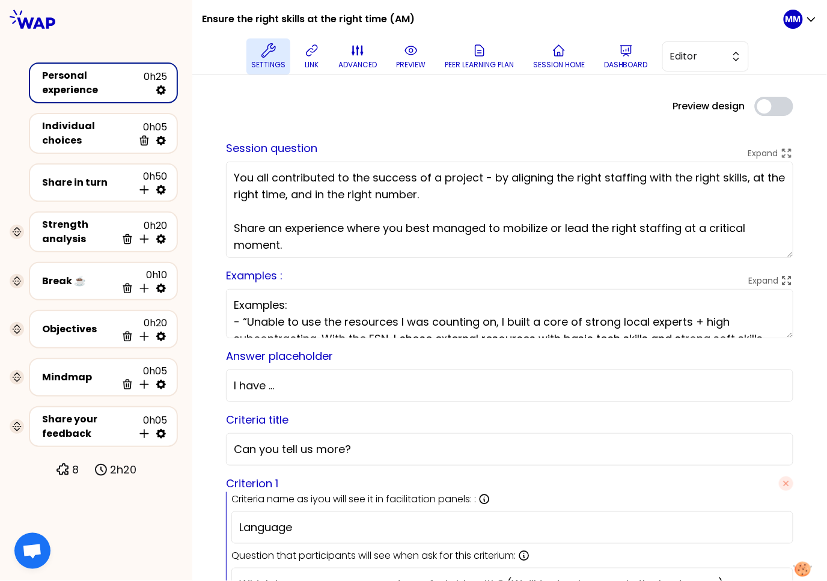
click at [258, 55] on button "Settings" at bounding box center [268, 56] width 44 height 36
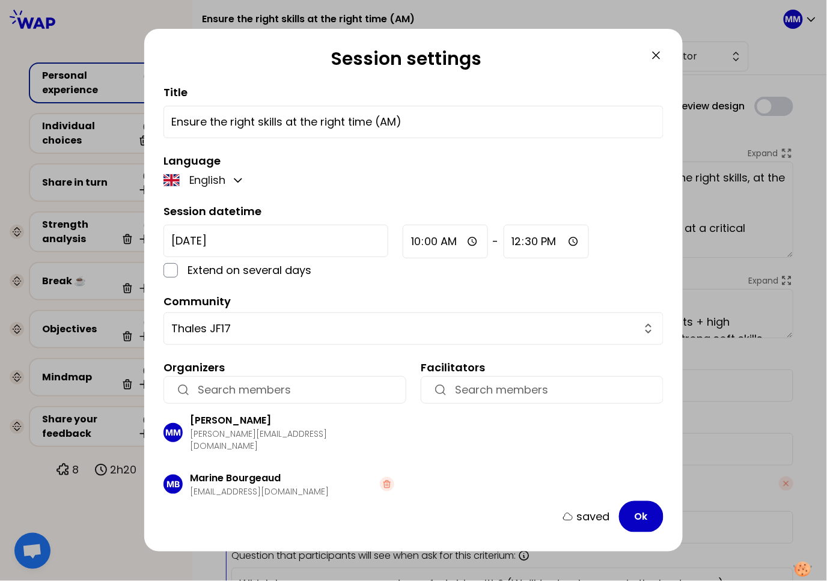
click at [651, 55] on icon at bounding box center [656, 55] width 14 height 14
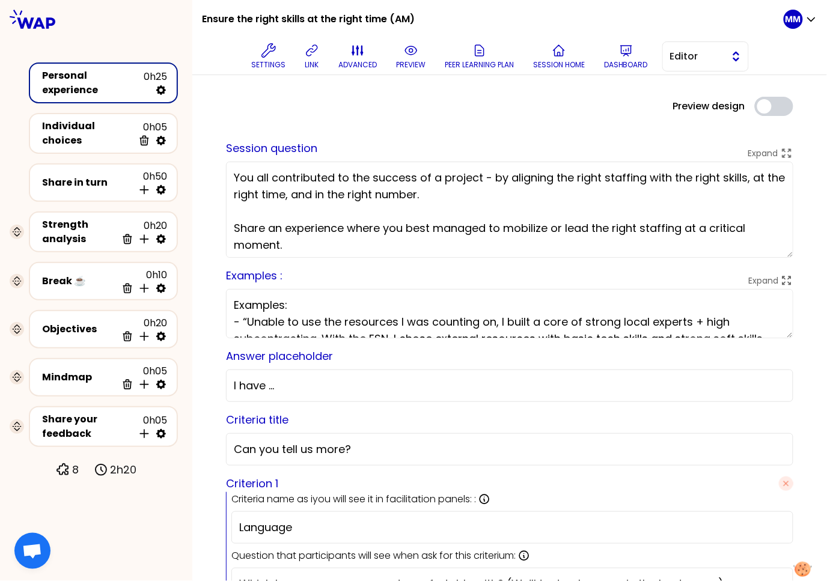
click at [683, 55] on span "Editor" at bounding box center [697, 56] width 54 height 14
click at [681, 103] on li "Facilitator" at bounding box center [705, 105] width 85 height 19
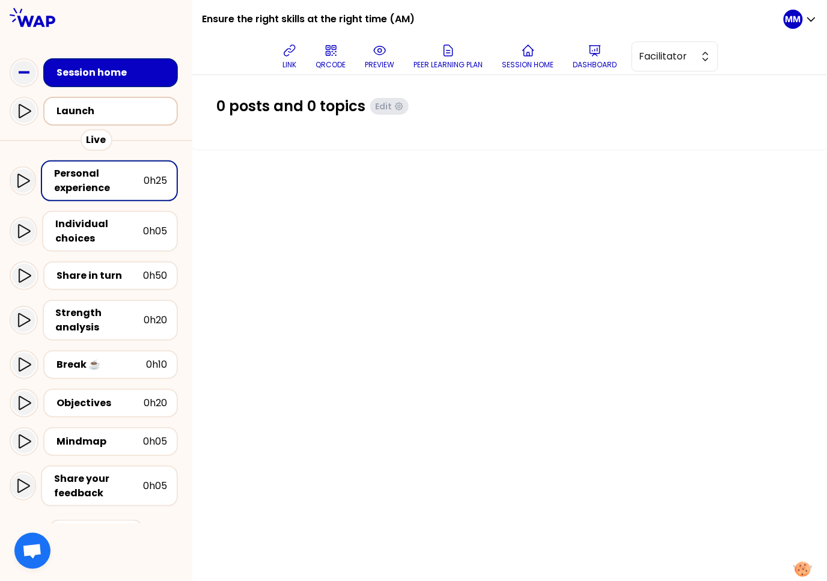
click at [109, 121] on div "Launch" at bounding box center [110, 111] width 135 height 29
click at [140, 106] on div "Launch" at bounding box center [113, 111] width 115 height 14
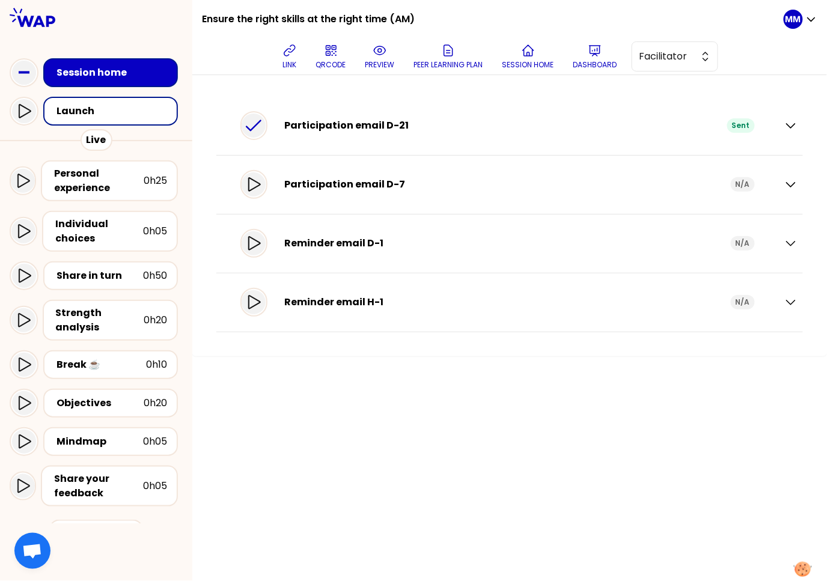
click at [398, 294] on div "Reminder email H-1 N/A" at bounding box center [515, 302] width 487 height 24
click at [787, 300] on icon "button" at bounding box center [791, 302] width 8 height 4
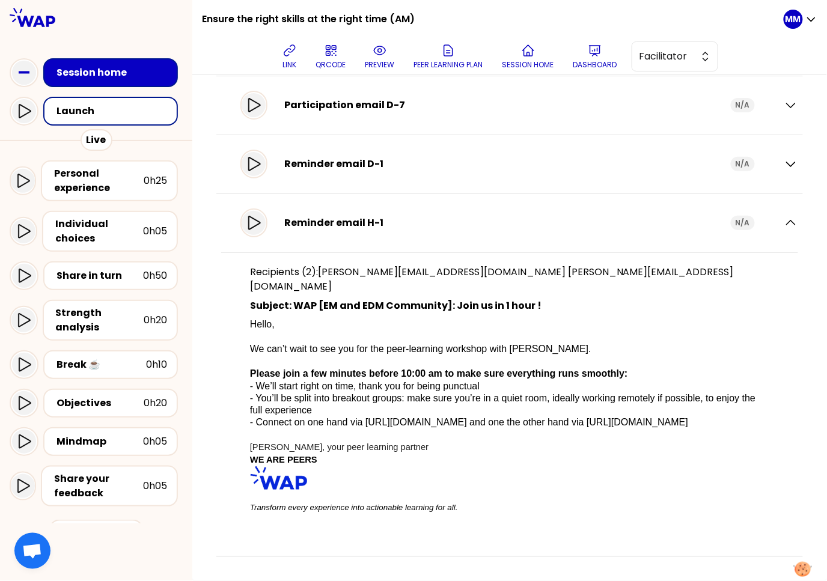
scroll to position [111, 0]
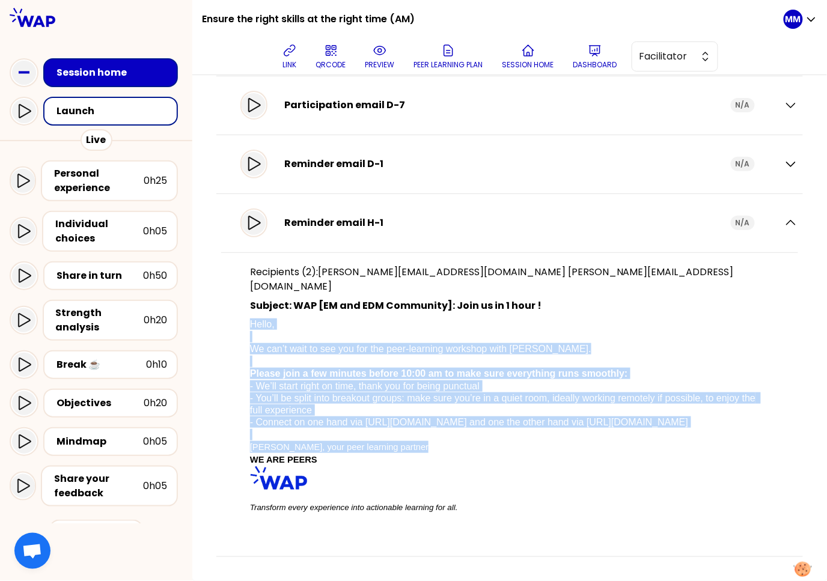
drag, startPoint x: 259, startPoint y: 275, endPoint x: 445, endPoint y: 453, distance: 257.1
click at [445, 453] on div "Recipients (2): marie-solveig@wearepeers.com marie-solveig+emails_sessions@wear…" at bounding box center [509, 393] width 577 height 282
copy p "Hello, We can’t wait to see you for the peer-learning workshop with WAP. Please…"
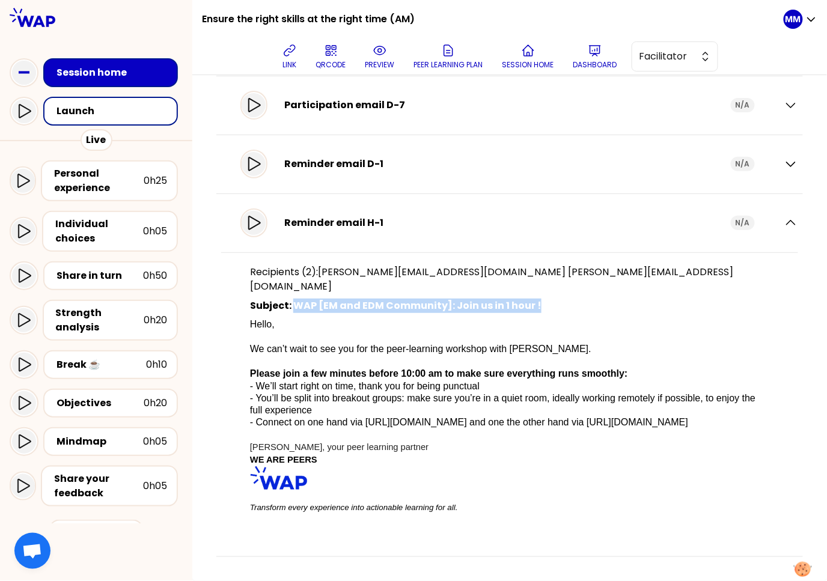
drag, startPoint x: 315, startPoint y: 262, endPoint x: 568, endPoint y: 263, distance: 252.4
click at [570, 299] on p "Subject: WAP [EM and EDM Community]: Join us in 1 hour !" at bounding box center [509, 306] width 519 height 14
copy p "WAP [EM and EDM Community]: Join us in 1 hour !"
click at [591, 64] on p "Dashboard" at bounding box center [595, 65] width 44 height 10
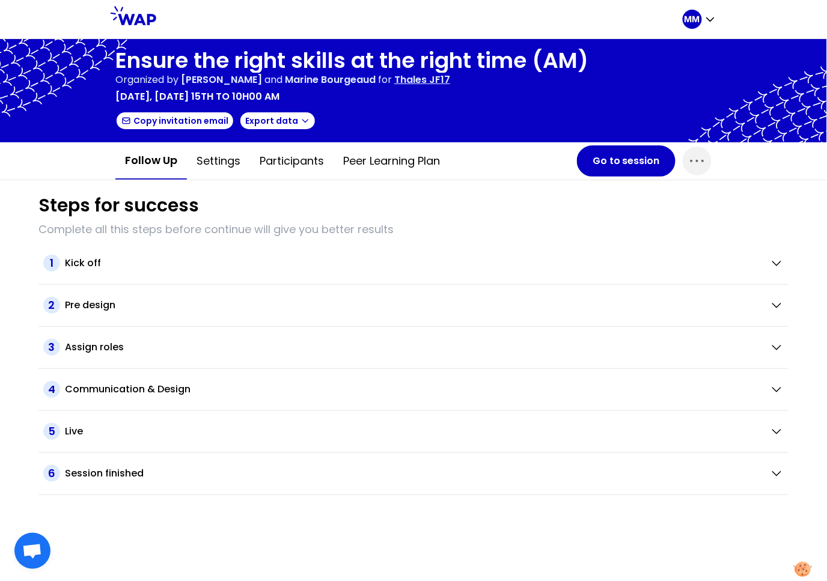
click at [450, 79] on p "Thales JF17" at bounding box center [422, 80] width 56 height 14
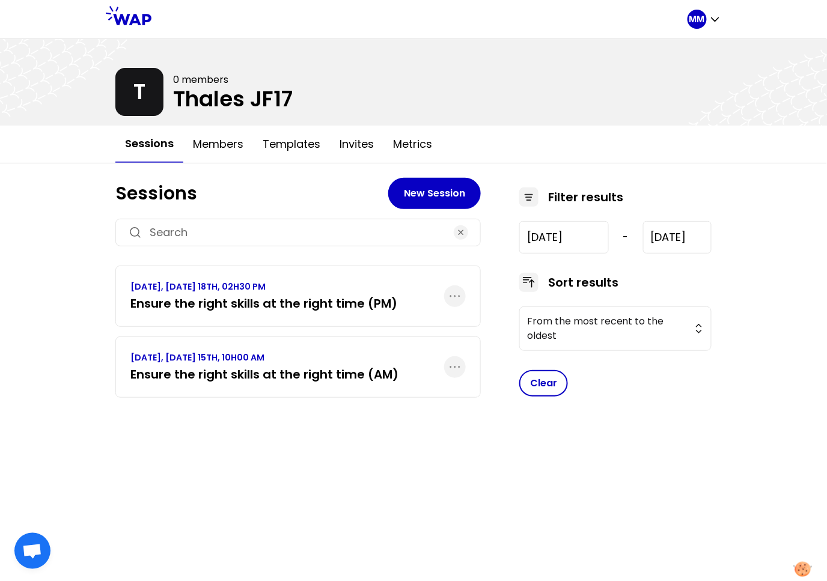
click at [261, 308] on h3 "Ensure the right skills at the right time (PM)" at bounding box center [263, 303] width 267 height 17
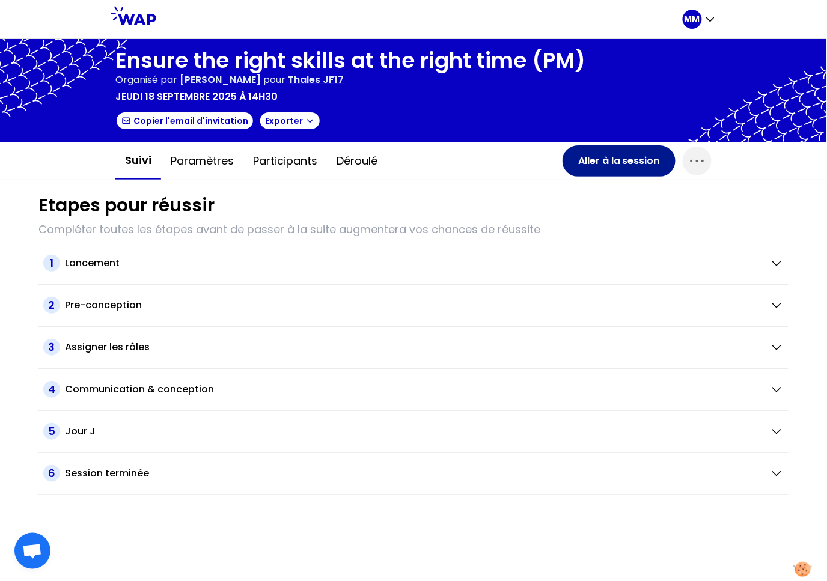
click at [593, 166] on button "Aller à la session" at bounding box center [618, 160] width 113 height 31
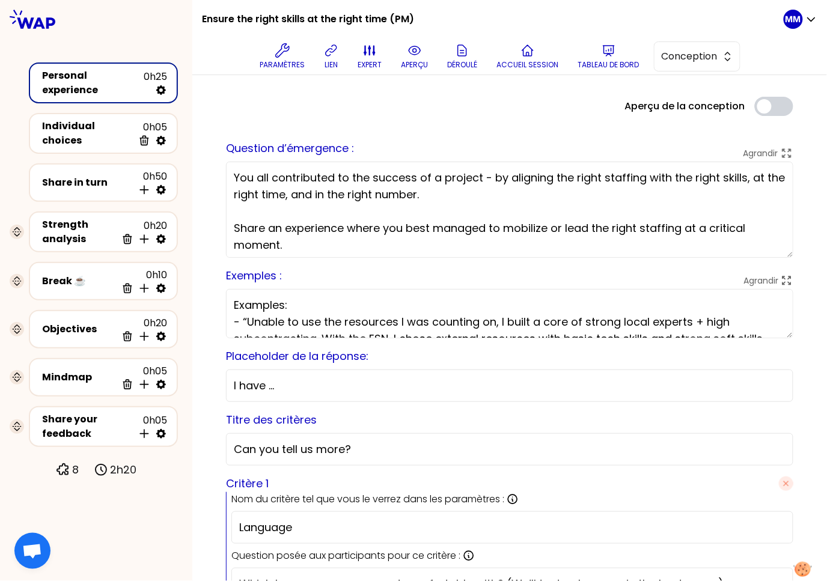
drag, startPoint x: 713, startPoint y: 61, endPoint x: 710, endPoint y: 73, distance: 11.8
click at [713, 61] on span "Conception" at bounding box center [689, 56] width 54 height 14
click at [698, 105] on span "Facilitation" at bounding box center [704, 106] width 52 height 14
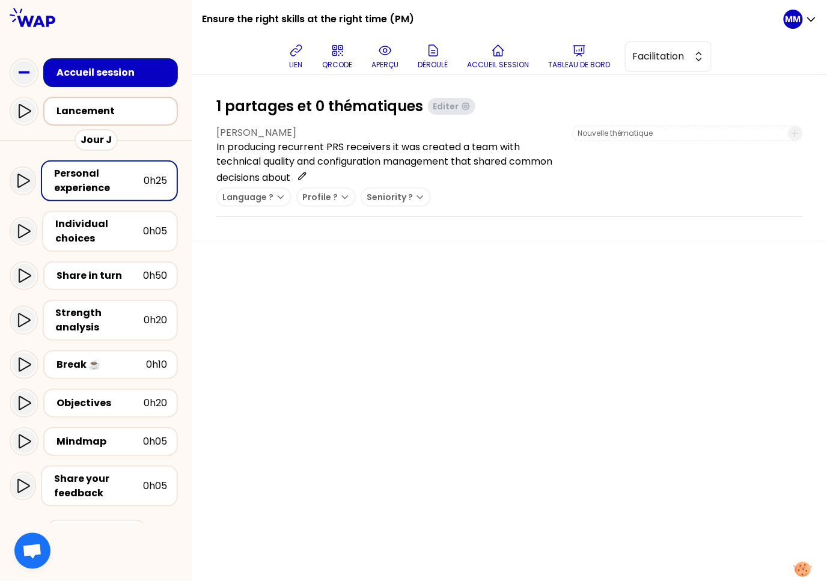
click at [119, 117] on div "Lancement" at bounding box center [113, 111] width 115 height 14
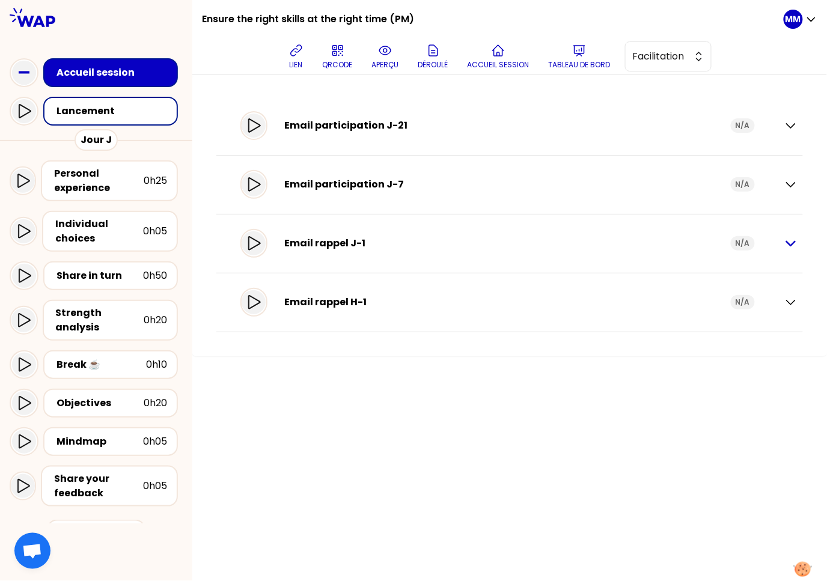
click at [789, 245] on icon "button" at bounding box center [791, 243] width 14 height 14
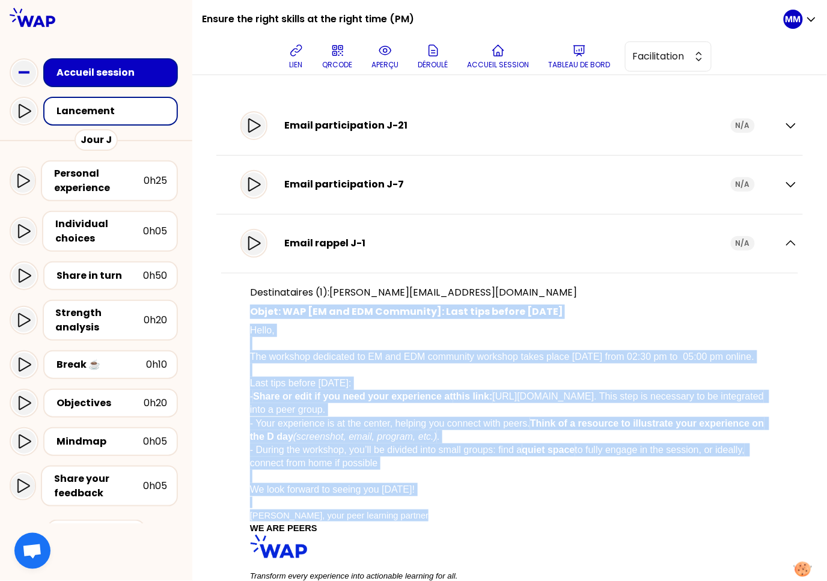
drag, startPoint x: 260, startPoint y: 313, endPoint x: 428, endPoint y: 528, distance: 273.1
click at [428, 528] on div "Destinataires (1): marie-solveig+emails_sessions@wearepeers.com Objet: WAP [EM …" at bounding box center [509, 438] width 577 height 331
copy div "Objet: WAP [EM and EDM Community]: Last tips before tomorrow Hello, The worksho…"
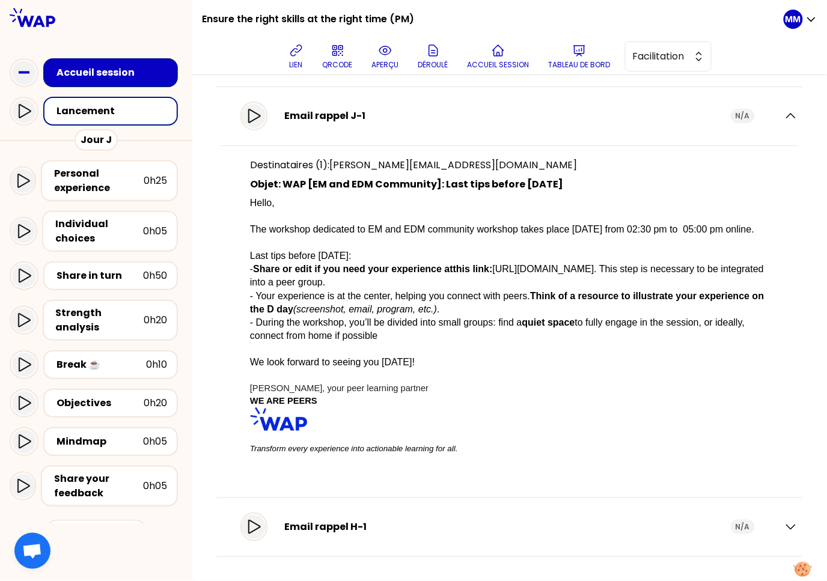
click at [348, 531] on div "Email rappel H-1" at bounding box center [507, 527] width 447 height 14
click at [784, 526] on icon "button" at bounding box center [791, 527] width 14 height 14
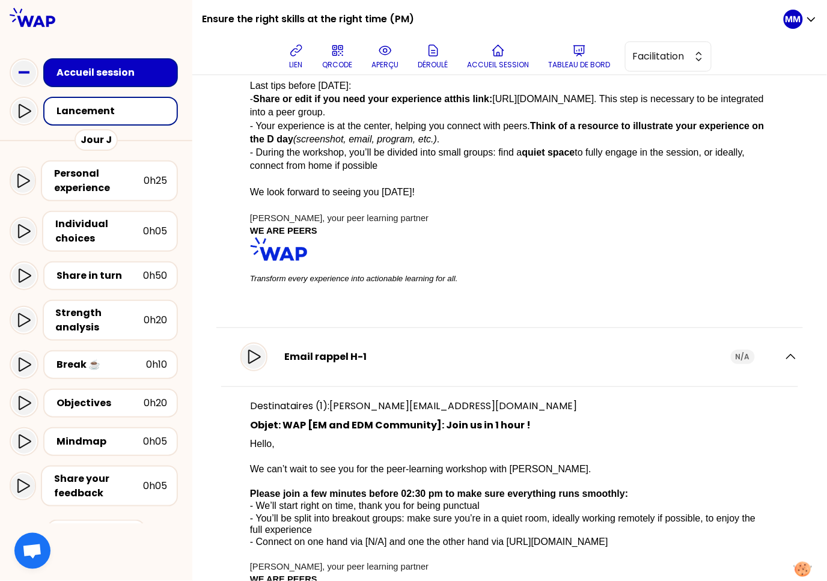
scroll to position [430, 0]
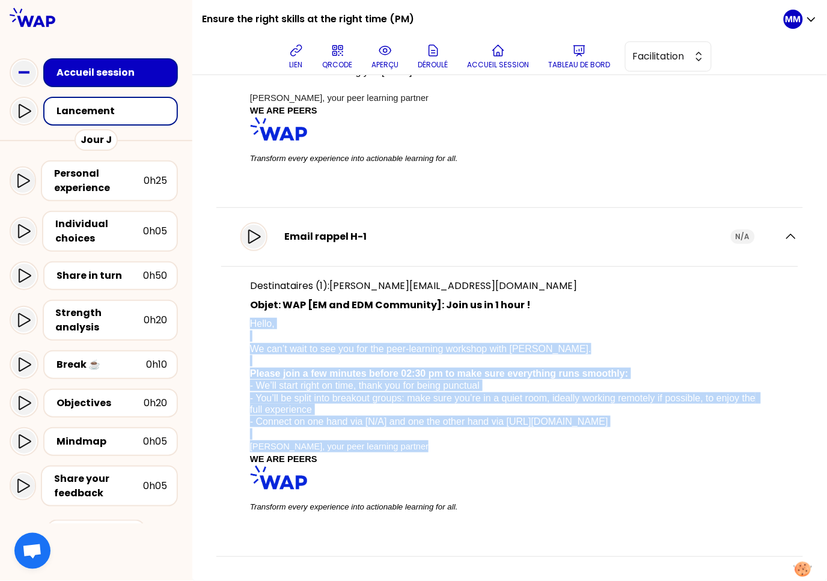
drag, startPoint x: 260, startPoint y: 333, endPoint x: 230, endPoint y: 392, distance: 66.4
click at [490, 450] on div "Destinataires (1): marie-solveig+emails_sessions@wearepeers.com Objet: WAP [EM …" at bounding box center [509, 400] width 577 height 268
copy p "Hello, We can’t wait to see you for the peer-learning workshop with WAP. Please…"
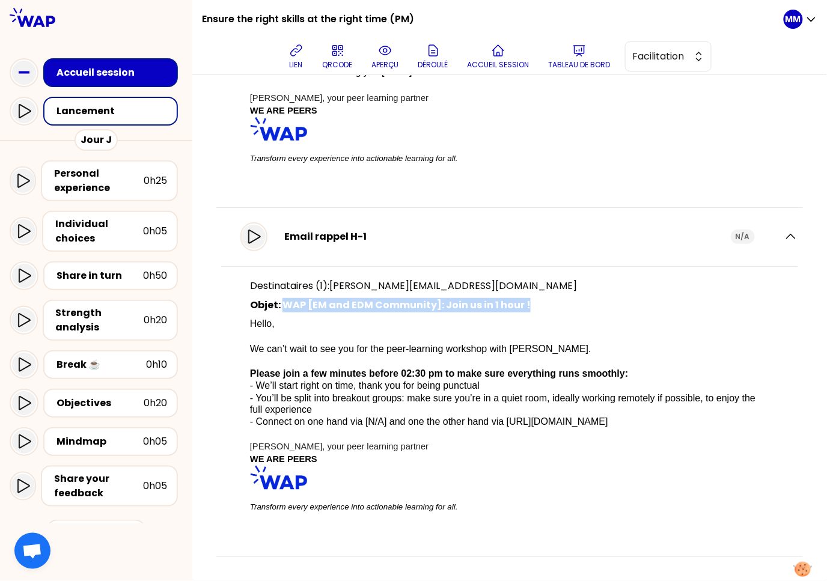
drag, startPoint x: 293, startPoint y: 306, endPoint x: 558, endPoint y: 310, distance: 265.1
click at [577, 311] on p "Objet: WAP [EM and EDM Community]: Join us in 1 hour !" at bounding box center [509, 305] width 519 height 14
copy p "WAP [EM and EDM Community]: Join us in 1 hour !"
click at [585, 61] on p "Tableau de bord" at bounding box center [580, 65] width 62 height 10
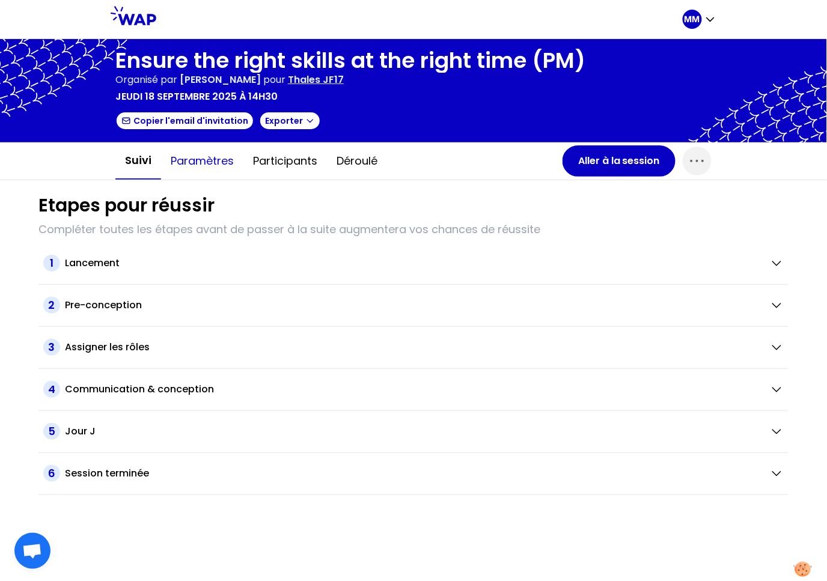
click at [187, 159] on button "Paramètres" at bounding box center [202, 161] width 82 height 36
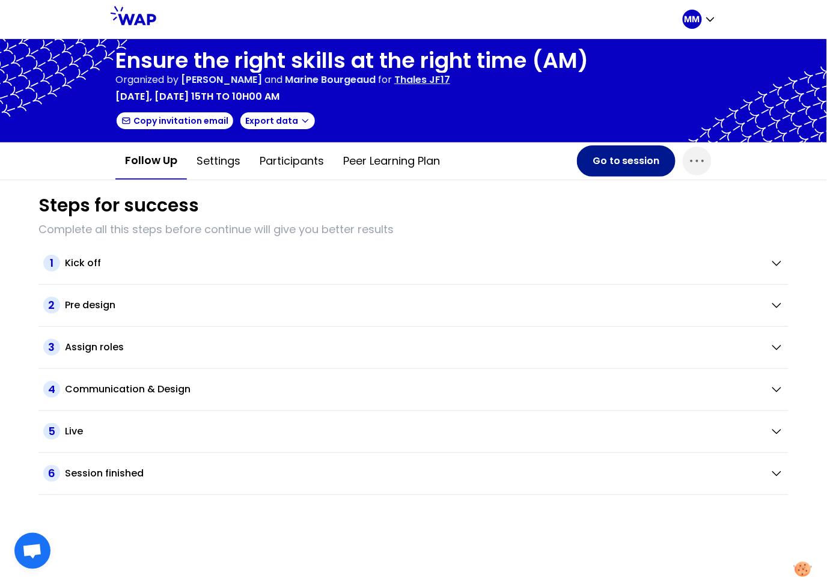
click at [617, 165] on button "Go to session" at bounding box center [626, 160] width 99 height 31
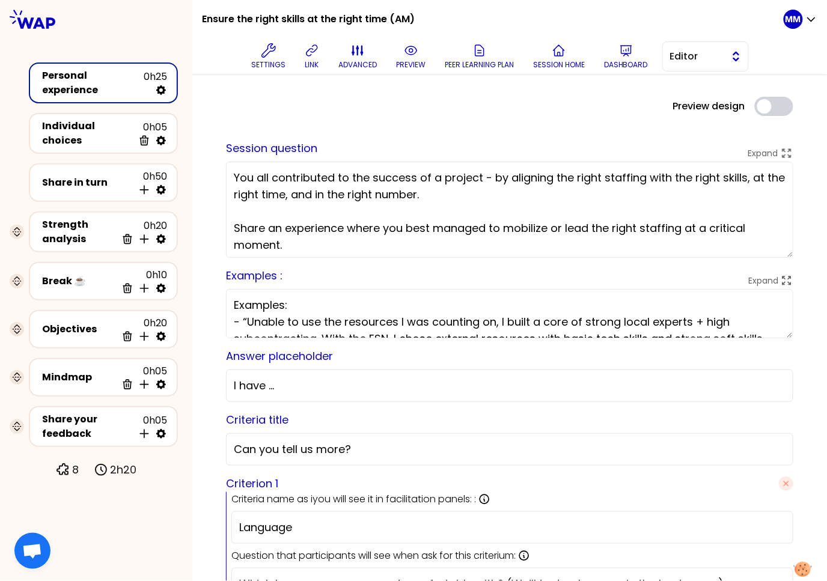
drag, startPoint x: 703, startPoint y: 46, endPoint x: 698, endPoint y: 71, distance: 25.2
click at [703, 46] on button "Editor" at bounding box center [705, 56] width 87 height 30
click at [692, 103] on span "Facilitator" at bounding box center [713, 106] width 52 height 14
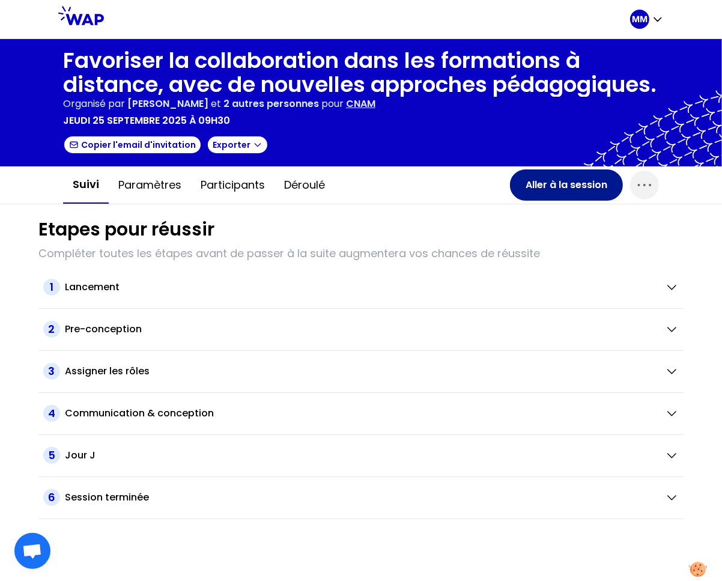
click at [541, 185] on button "Aller à la session" at bounding box center [566, 184] width 113 height 31
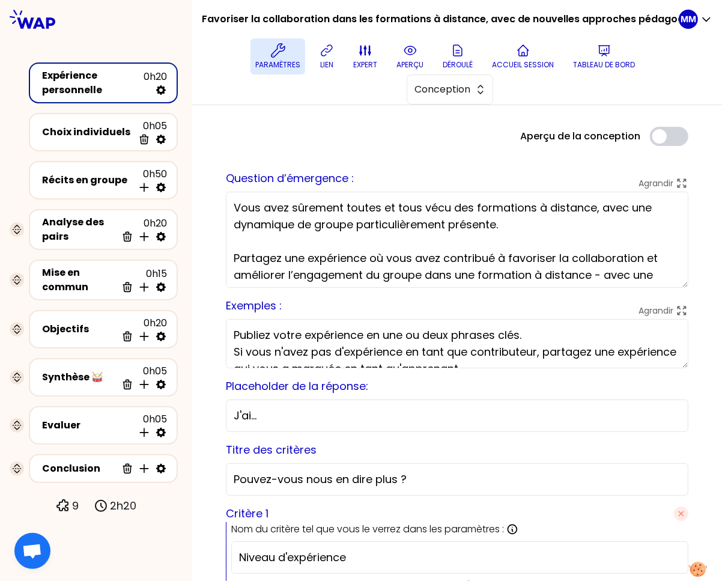
click at [272, 50] on icon at bounding box center [278, 50] width 14 height 14
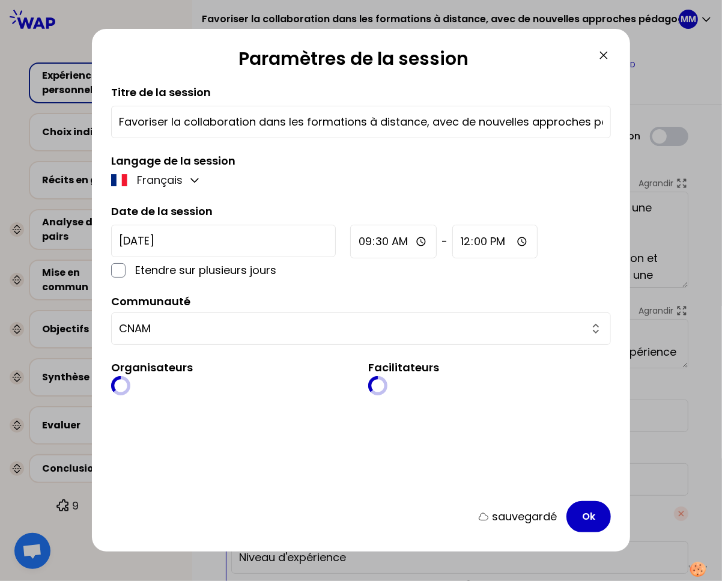
click at [404, 123] on input "Favoriser la collaboration dans les formations à distance, avec de nouvelles ap…" at bounding box center [361, 122] width 484 height 17
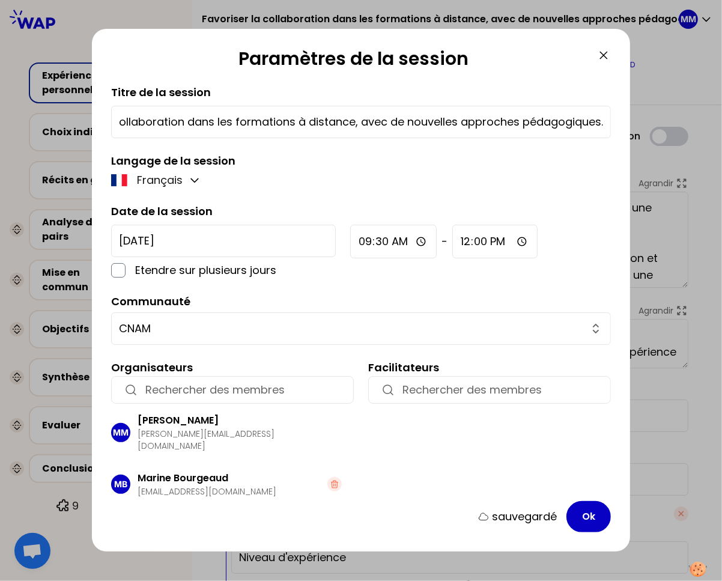
drag, startPoint x: 590, startPoint y: 123, endPoint x: 624, endPoint y: 126, distance: 34.3
click at [624, 126] on div "Paramètres de la session Titre de la session Favoriser la collaboration dans le…" at bounding box center [361, 290] width 538 height 523
type input "Favoriser la collaboration dans les formations à distance, avec de nouvelles ap…"
drag, startPoint x: 590, startPoint y: 516, endPoint x: 653, endPoint y: 495, distance: 65.9
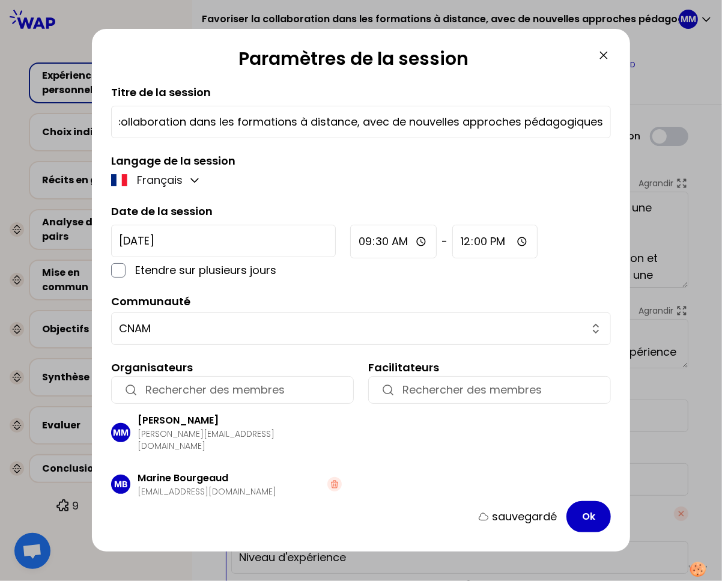
click at [590, 516] on button "Ok" at bounding box center [589, 516] width 44 height 31
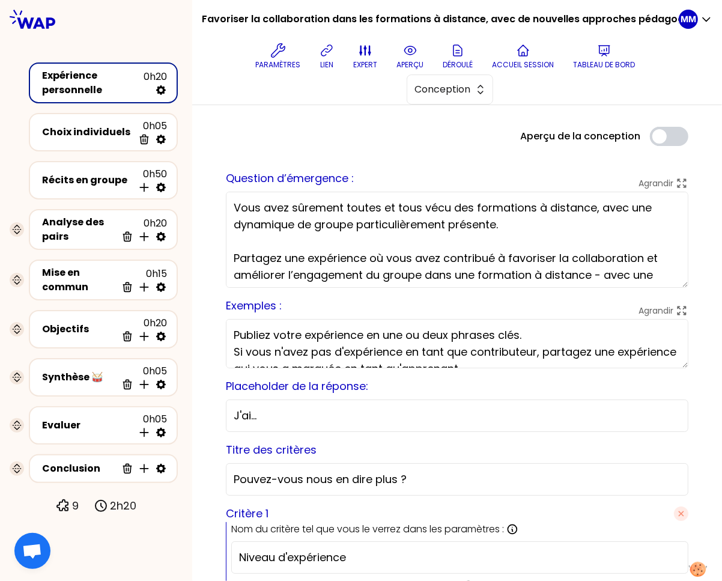
scroll to position [0, 0]
click at [658, 257] on textarea "Vous avez sûrement toutes et tous vécu des formations à distance, avec une dyna…" at bounding box center [457, 240] width 463 height 96
drag, startPoint x: 525, startPoint y: 221, endPoint x: 187, endPoint y: 222, distance: 338.3
click at [176, 209] on div "Favoriser la collaboration dans les formations à distance, avec de nouvelles ap…" at bounding box center [361, 290] width 722 height 581
type textarea "Vous avez sûrement toutes et tous vécu des formations à distance, avec une dyna…"
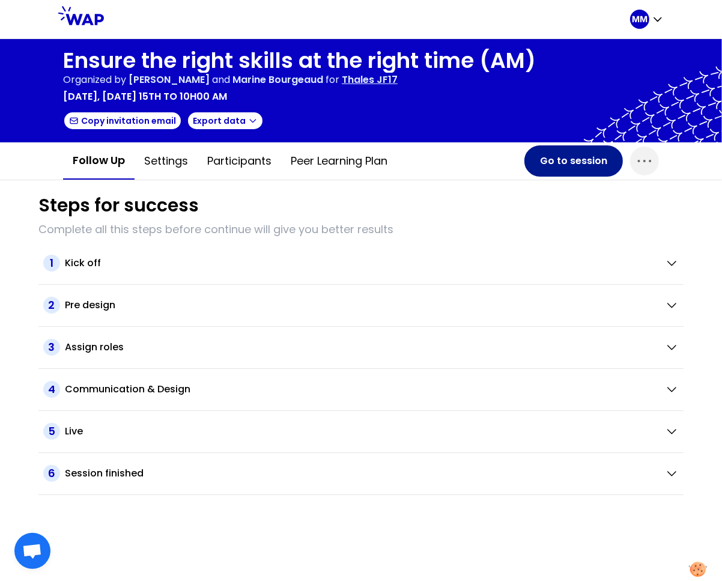
click at [576, 160] on button "Go to session" at bounding box center [574, 160] width 99 height 31
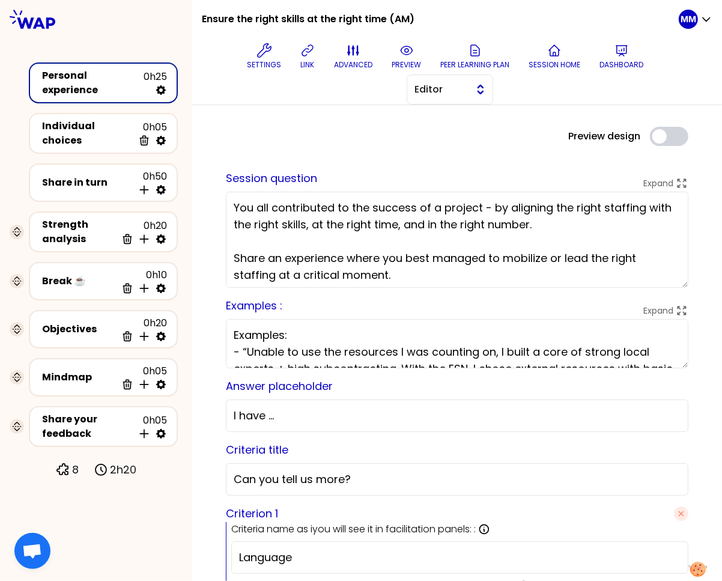
click at [466, 99] on button "Editor" at bounding box center [450, 90] width 87 height 30
click at [466, 136] on span "Facilitator" at bounding box center [457, 139] width 52 height 14
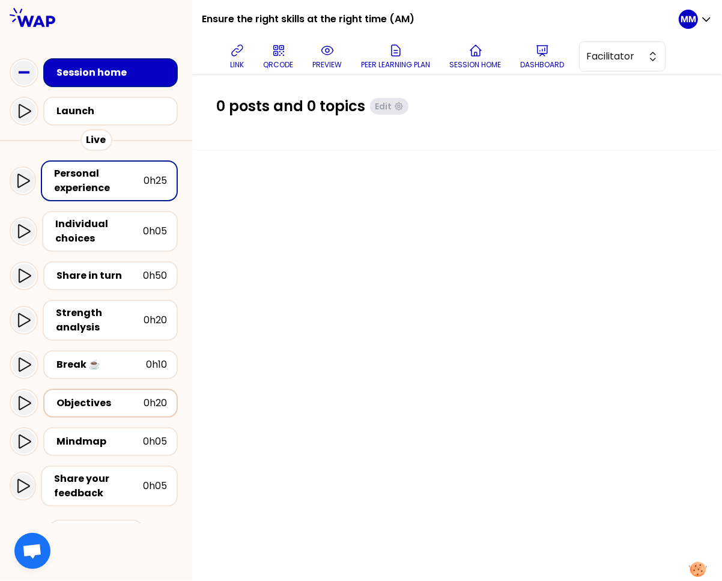
click at [105, 396] on div "Objectives" at bounding box center [99, 403] width 87 height 14
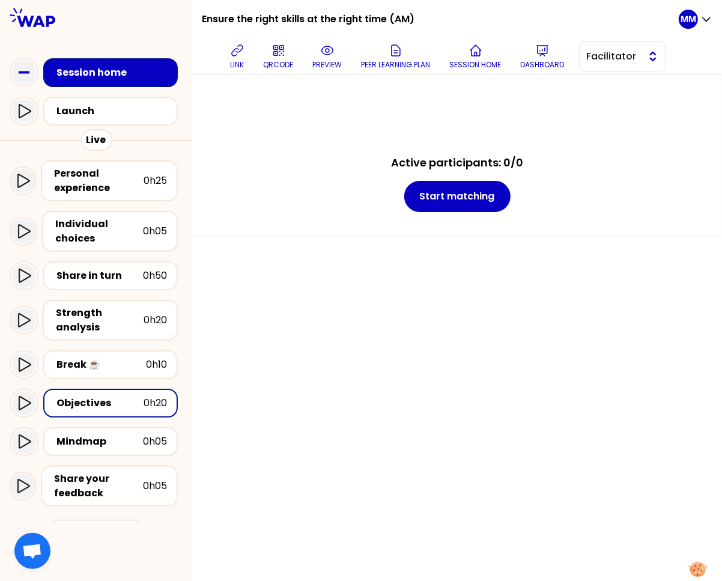
click at [641, 58] on span "Facilitator" at bounding box center [614, 56] width 54 height 14
click at [632, 87] on span "Editor" at bounding box center [630, 86] width 52 height 14
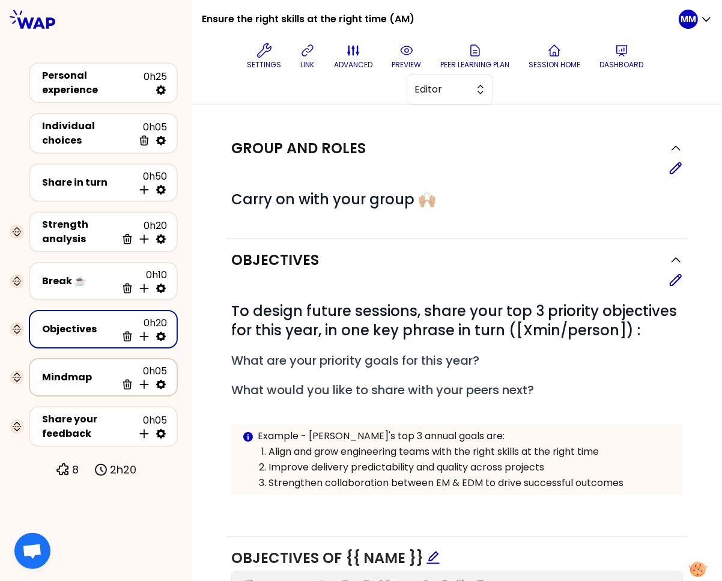
click at [160, 380] on icon at bounding box center [161, 385] width 10 height 10
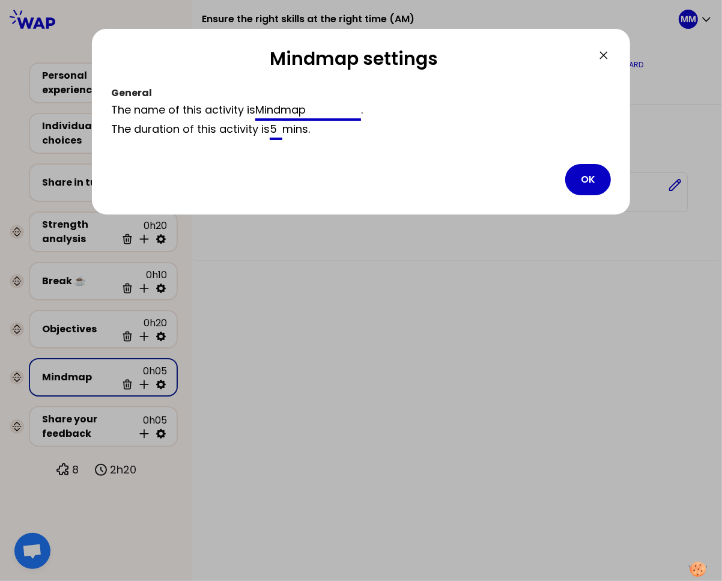
click at [322, 110] on input "Mindmap" at bounding box center [308, 111] width 106 height 19
type input "Summary"
click at [578, 180] on button "OK" at bounding box center [588, 179] width 46 height 31
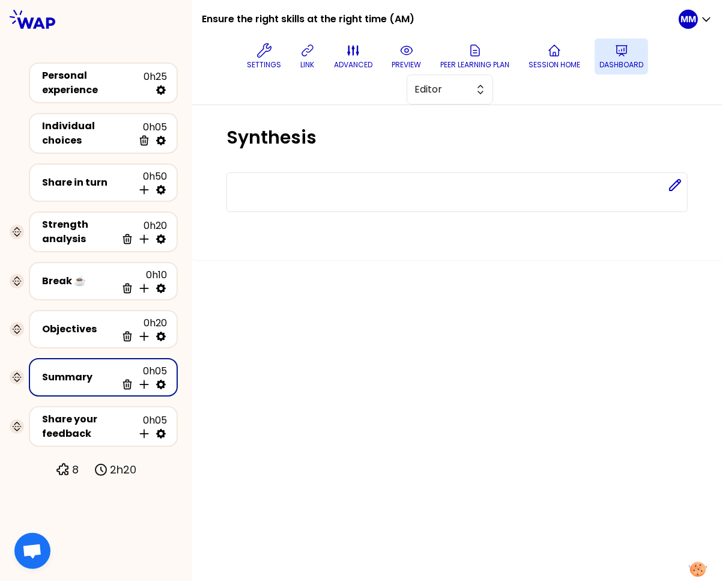
click at [631, 65] on p "Dashboard" at bounding box center [622, 65] width 44 height 10
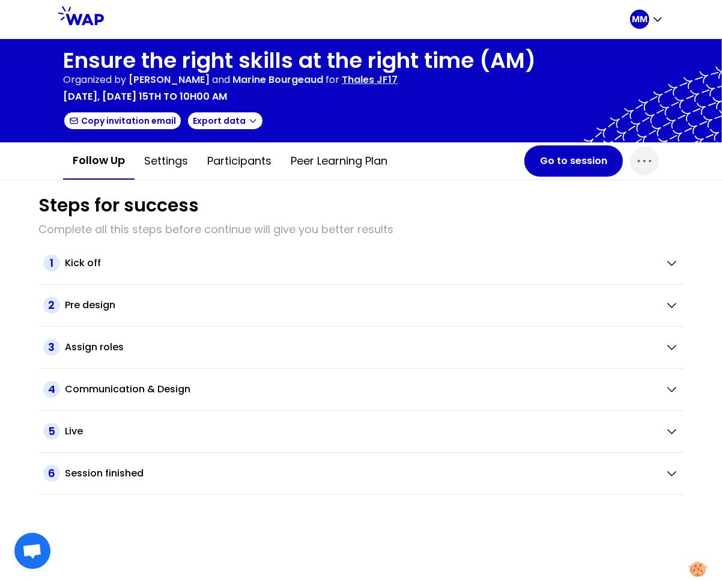
click at [398, 80] on p "Thales JF17" at bounding box center [370, 80] width 56 height 14
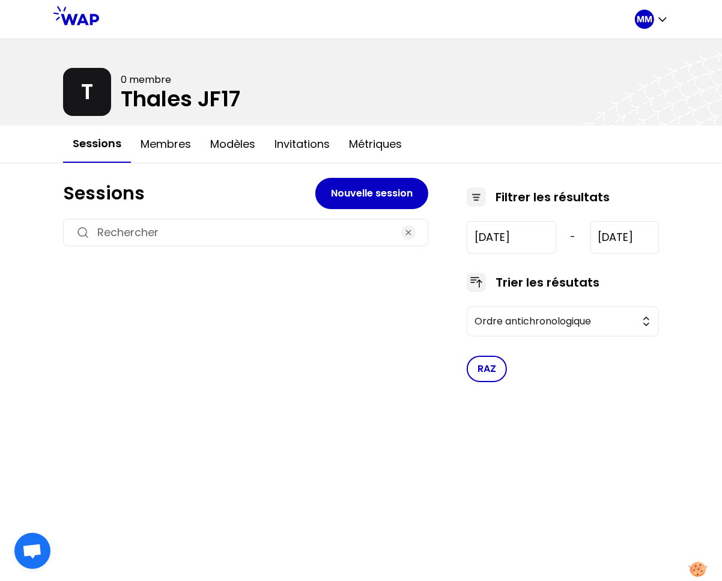
type input "2025-9-15"
type input "[DATE]"
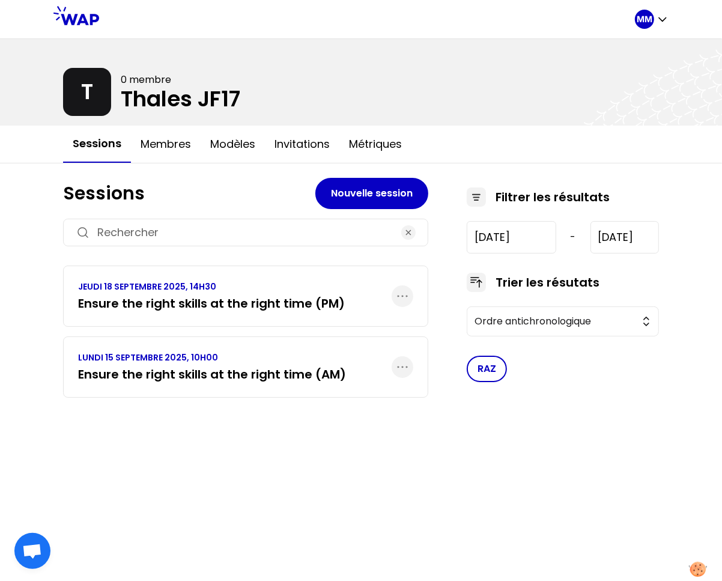
click at [248, 306] on h3 "Ensure the right skills at the right time (PM)" at bounding box center [211, 303] width 267 height 17
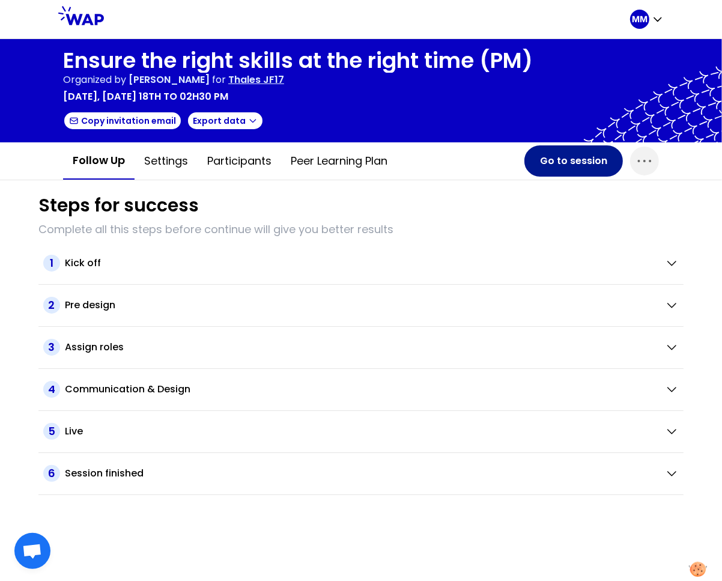
click at [550, 156] on button "Go to session" at bounding box center [574, 160] width 99 height 31
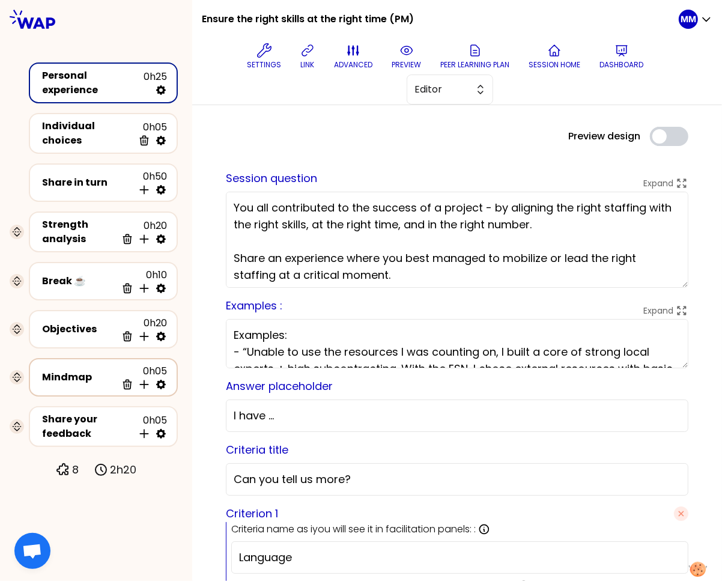
drag, startPoint x: 170, startPoint y: 370, endPoint x: 163, endPoint y: 371, distance: 6.9
click at [170, 370] on div "Mindmap 0h05 Delete Insert activity below" at bounding box center [103, 377] width 149 height 38
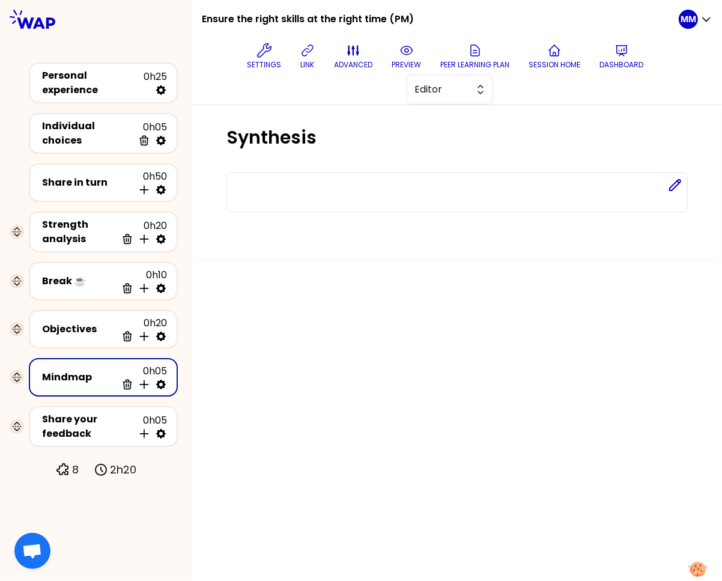
click at [163, 380] on icon at bounding box center [161, 385] width 10 height 10
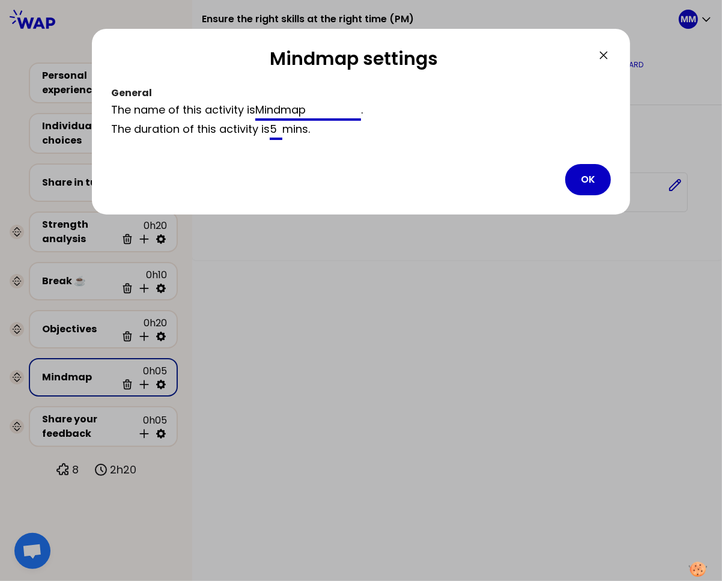
click at [339, 111] on input "Mindmap" at bounding box center [308, 111] width 106 height 19
type input "Summary"
click at [576, 180] on button "OK" at bounding box center [588, 179] width 46 height 31
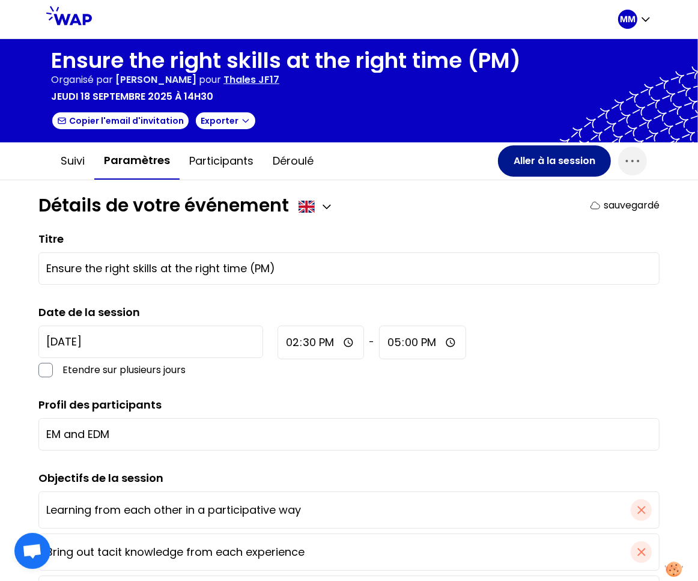
click at [527, 161] on button "Aller à la session" at bounding box center [554, 160] width 113 height 31
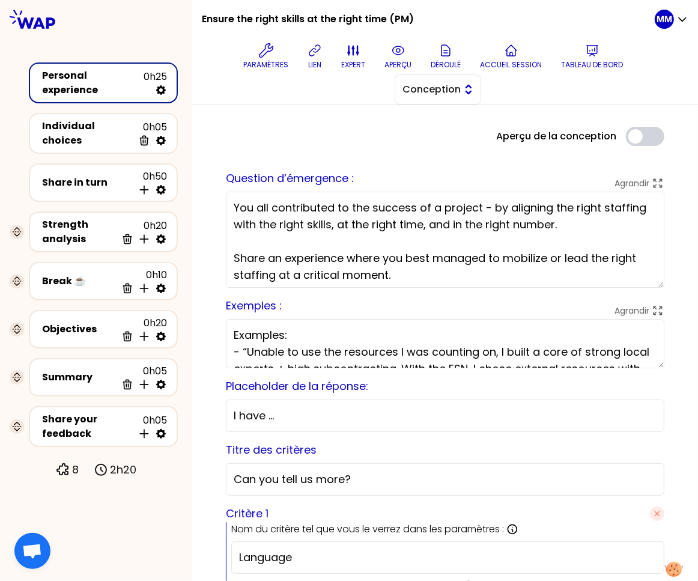
click at [427, 96] on span "Conception" at bounding box center [430, 89] width 54 height 14
click at [427, 139] on span "Facilitation" at bounding box center [445, 139] width 52 height 14
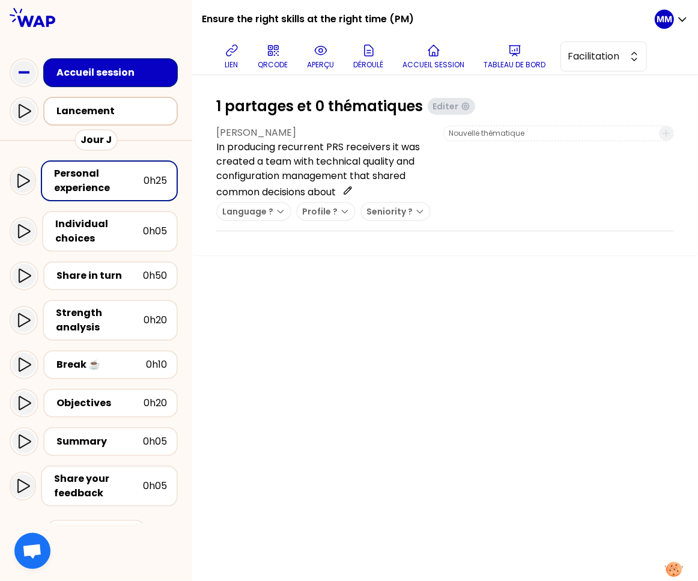
click at [127, 106] on div "Lancement" at bounding box center [113, 111] width 115 height 14
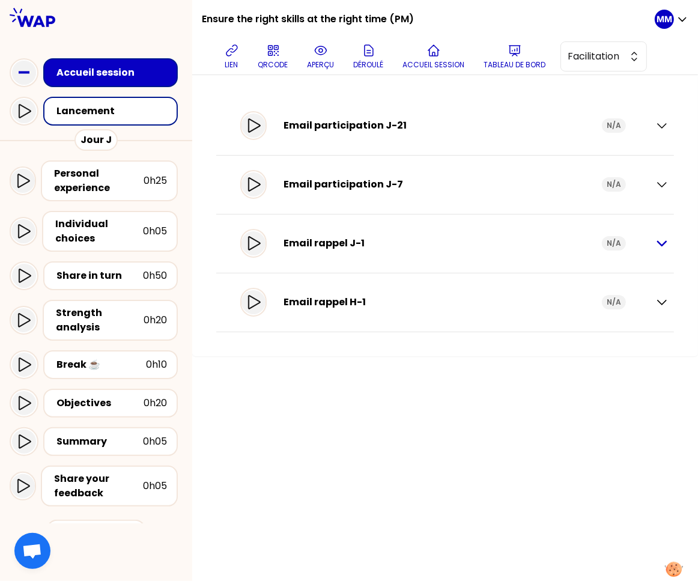
click at [659, 245] on icon "button" at bounding box center [662, 243] width 14 height 14
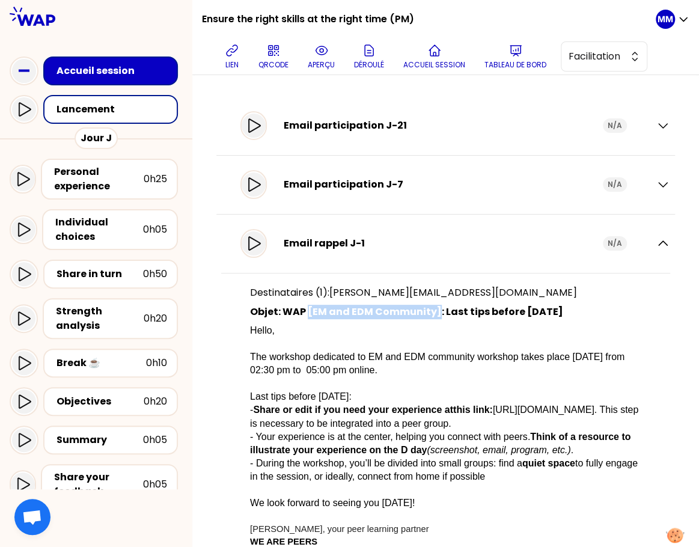
drag, startPoint x: 318, startPoint y: 311, endPoint x: 447, endPoint y: 314, distance: 128.6
click at [447, 314] on p "Objet: WAP [EM and EDM Community]: Last tips before [DATE]" at bounding box center [445, 312] width 391 height 14
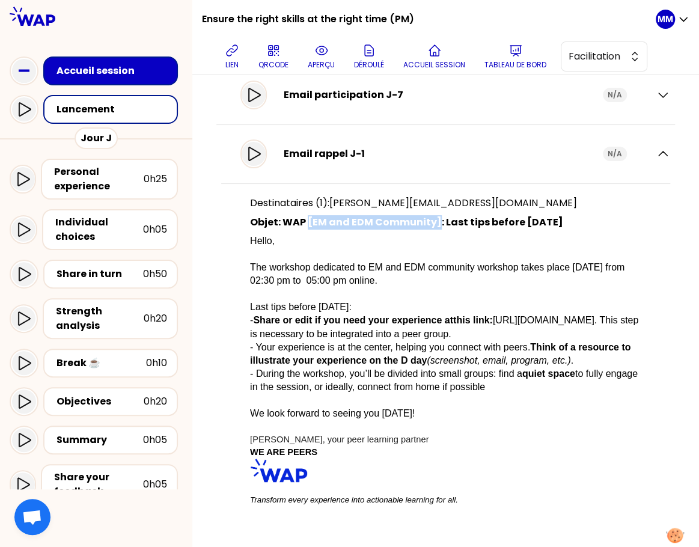
scroll to position [90, 0]
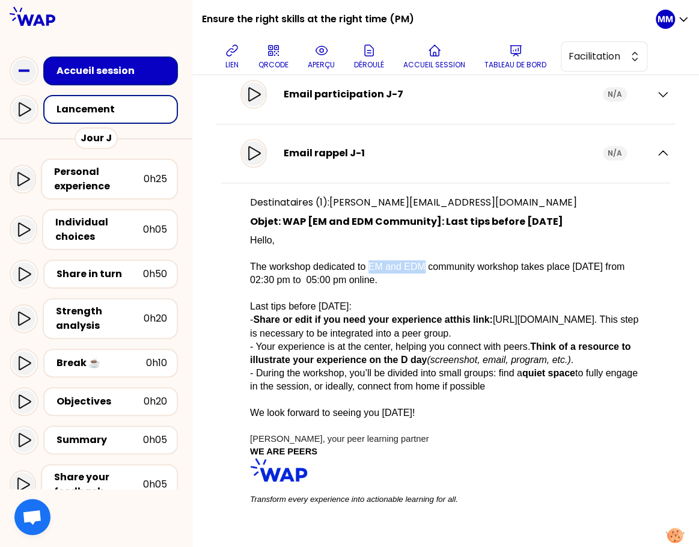
drag, startPoint x: 379, startPoint y: 266, endPoint x: 435, endPoint y: 266, distance: 55.9
click at [435, 266] on span "The workshop dedicated to EM and EDM community workshop takes place [DATE] from…" at bounding box center [438, 272] width 377 height 23
drag, startPoint x: 281, startPoint y: 278, endPoint x: 377, endPoint y: 279, distance: 96.8
click at [377, 279] on span "The workshop dedicated to EM and EDM community workshop takes place [DATE] from…" at bounding box center [438, 272] width 377 height 23
drag, startPoint x: 283, startPoint y: 331, endPoint x: 447, endPoint y: 334, distance: 164.1
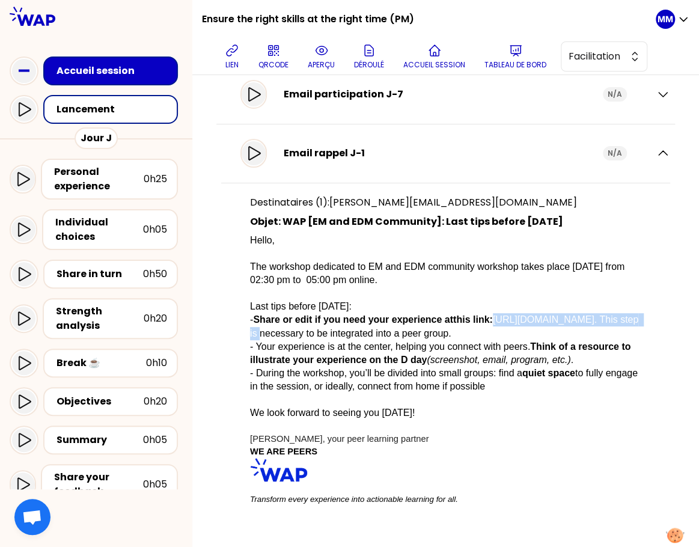
click at [447, 334] on span "[URL][DOMAIN_NAME]. This step is necessary to be integrated into a peer group." at bounding box center [445, 325] width 391 height 23
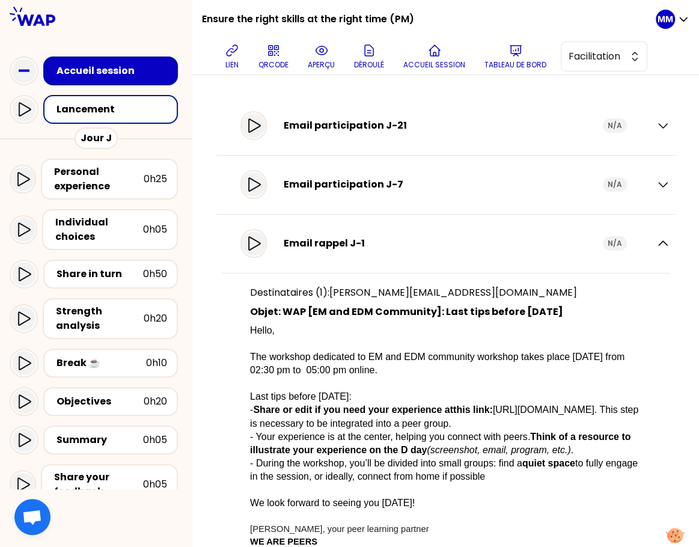
click at [412, 131] on div "Email participation J-21" at bounding box center [443, 125] width 319 height 14
click at [362, 127] on div "Email participation J-21" at bounding box center [443, 125] width 319 height 14
click at [656, 124] on icon "button" at bounding box center [663, 125] width 14 height 14
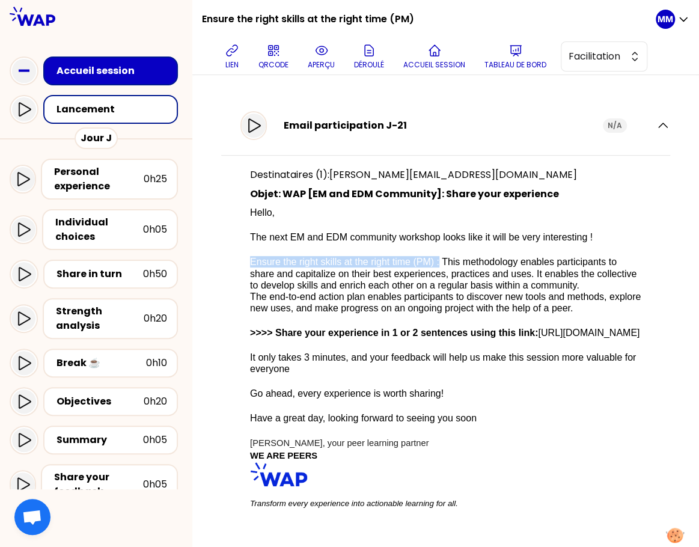
drag, startPoint x: 286, startPoint y: 262, endPoint x: 450, endPoint y: 264, distance: 163.5
click at [450, 264] on div "Destinataires (1): [PERSON_NAME][EMAIL_ADDRESS][DOMAIN_NAME] Objet: WAP [EM and…" at bounding box center [445, 343] width 449 height 376
click at [634, 309] on div "Destinataires (1): [PERSON_NAME][EMAIL_ADDRESS][DOMAIN_NAME] Objet: WAP [EM and…" at bounding box center [445, 343] width 449 height 376
click at [514, 64] on p "Tableau de bord" at bounding box center [515, 65] width 62 height 10
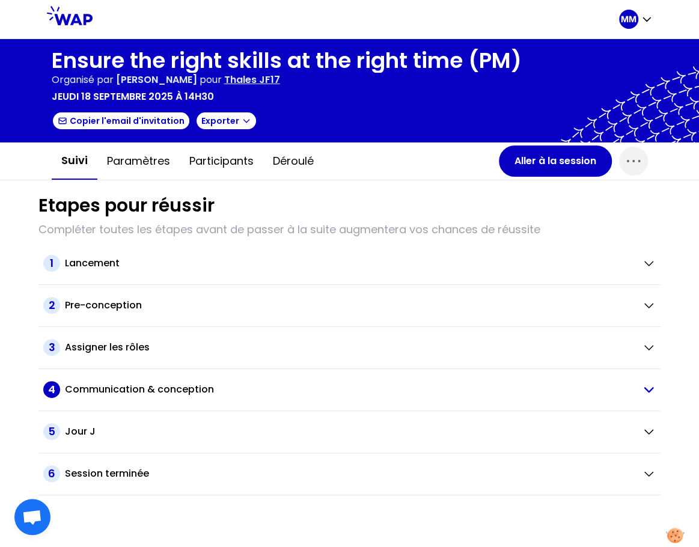
click at [127, 392] on h2 "Communication & conception" at bounding box center [139, 389] width 149 height 14
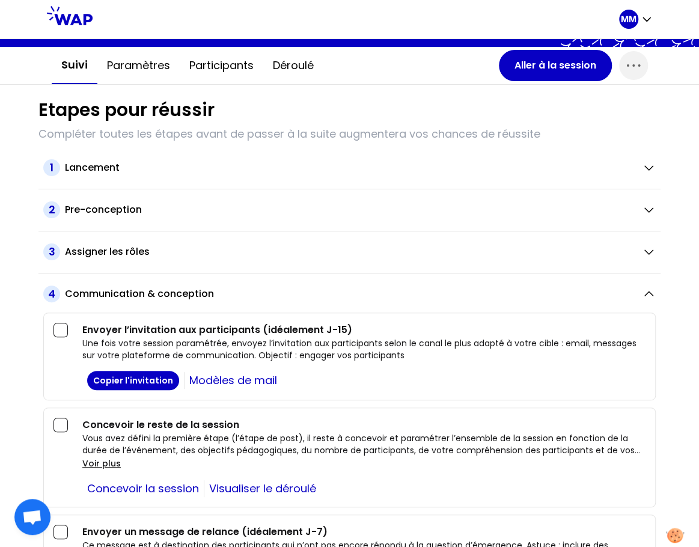
scroll to position [58, 0]
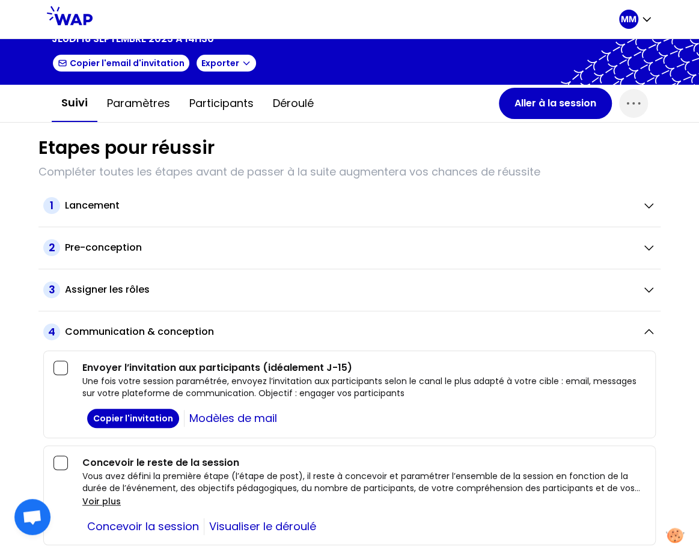
drag, startPoint x: 124, startPoint y: 248, endPoint x: 139, endPoint y: 264, distance: 22.5
click at [124, 248] on h2 "Pre-conception" at bounding box center [103, 247] width 77 height 14
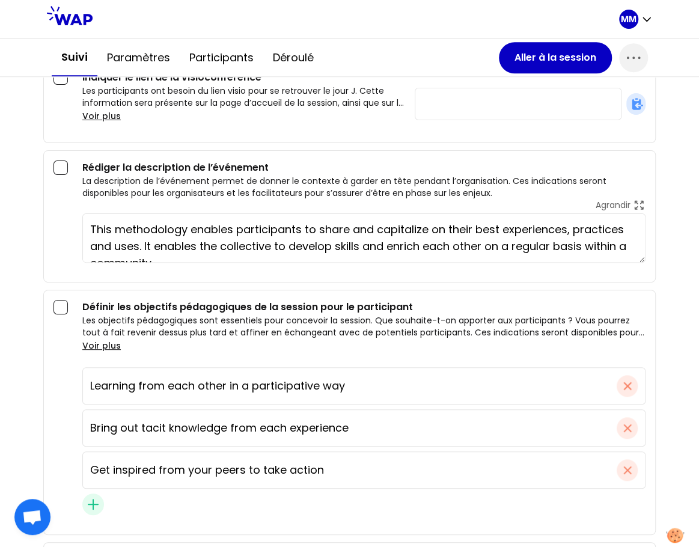
scroll to position [476, 0]
click at [162, 228] on textarea "This methodology enables participants to share and capitalize on their best exp…" at bounding box center [363, 237] width 563 height 49
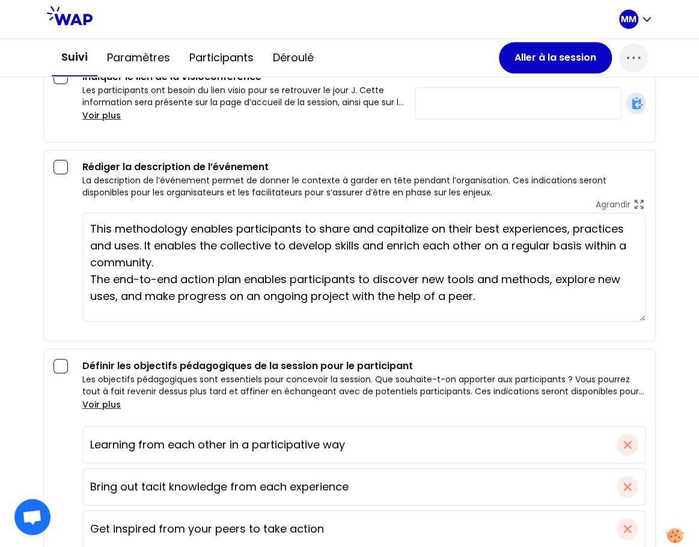
drag, startPoint x: 633, startPoint y: 255, endPoint x: 586, endPoint y: 303, distance: 67.1
click at [621, 315] on textarea "This methodology enables participants to share and capitalize on their best exp…" at bounding box center [363, 267] width 563 height 109
drag, startPoint x: 94, startPoint y: 225, endPoint x: 514, endPoint y: 309, distance: 429.1
click at [514, 309] on textarea "This methodology enables participants to share and capitalize on their best exp…" at bounding box center [363, 267] width 563 height 108
click at [67, 263] on div "[PERSON_NAME] la description de l’événement La description de l’événement perme…" at bounding box center [349, 240] width 592 height 161
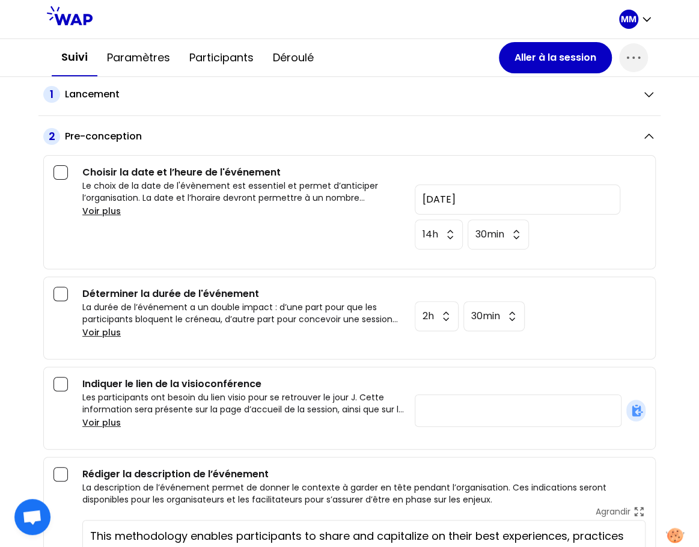
scroll to position [53, 0]
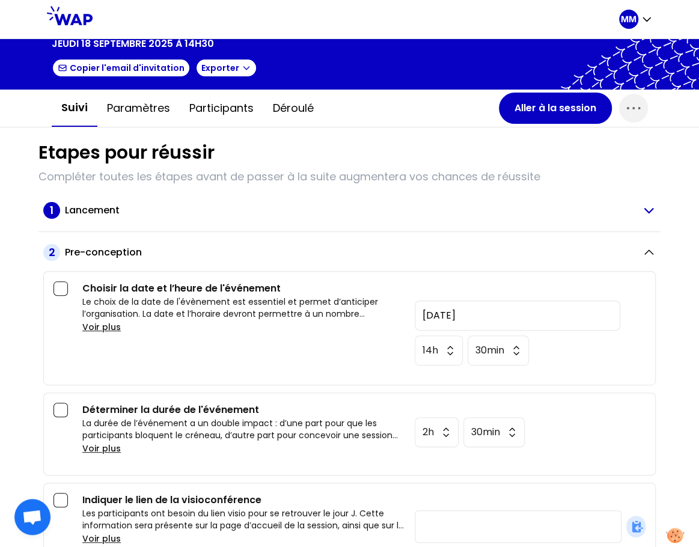
click at [136, 208] on div "Lancement" at bounding box center [348, 210] width 567 height 14
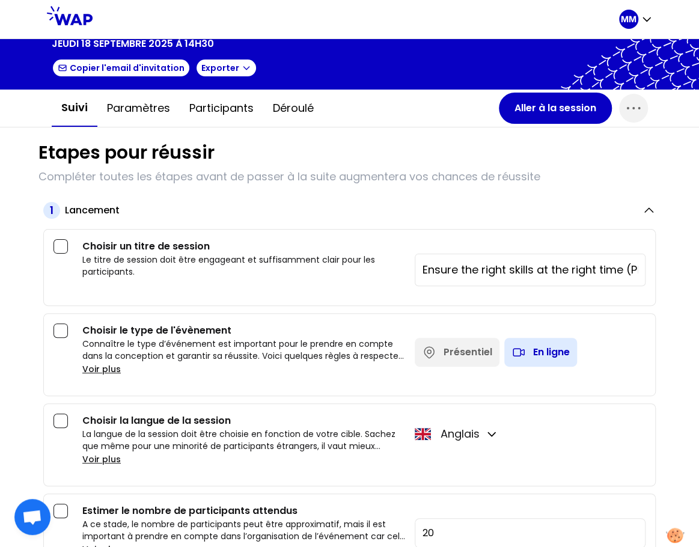
drag, startPoint x: 484, startPoint y: 264, endPoint x: 471, endPoint y: 284, distance: 24.2
click at [484, 264] on input "Ensure the right skills at the right time (PM)" at bounding box center [529, 269] width 215 height 17
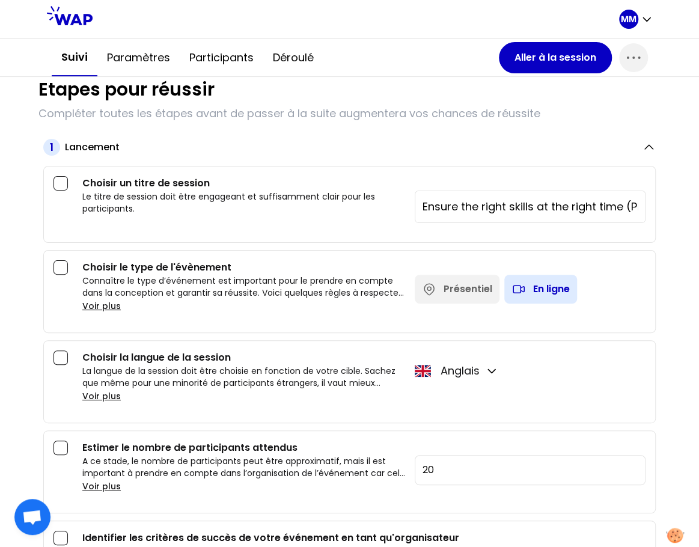
scroll to position [127, 0]
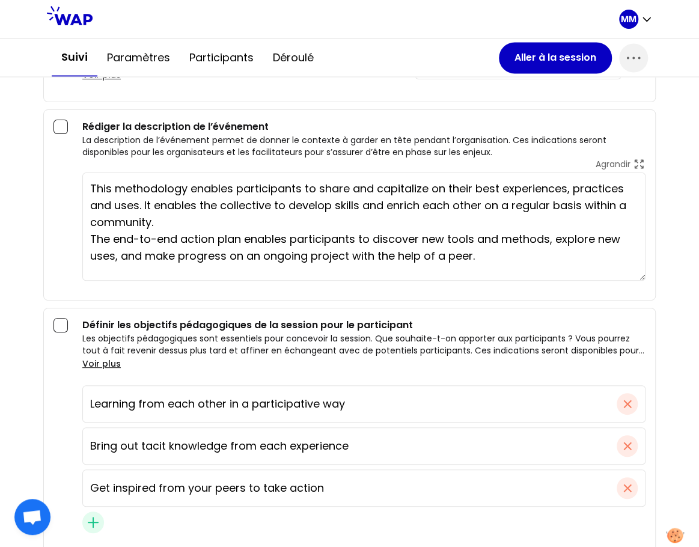
click at [124, 221] on textarea "This methodology enables participants to share and capitalize on their best exp…" at bounding box center [363, 226] width 563 height 108
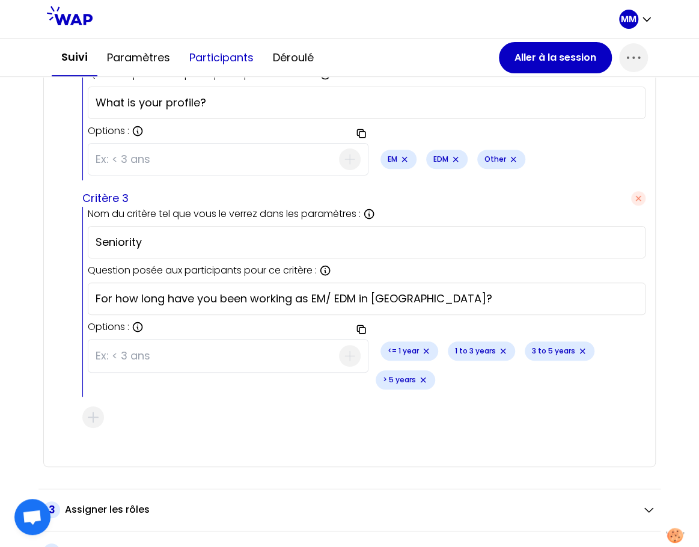
scroll to position [2294, 0]
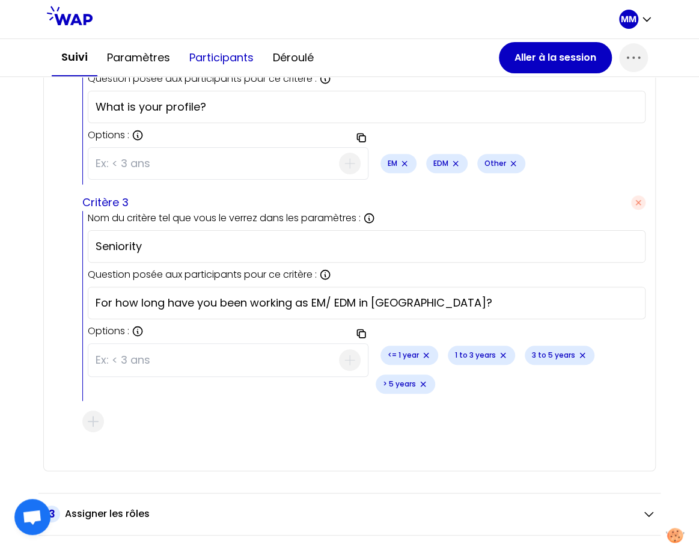
click at [206, 50] on button "Participants" at bounding box center [222, 58] width 84 height 36
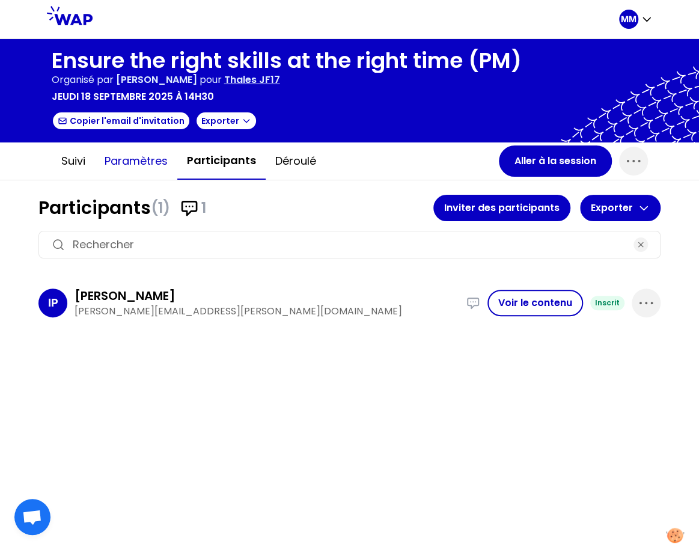
click at [138, 162] on button "Paramètres" at bounding box center [136, 161] width 82 height 36
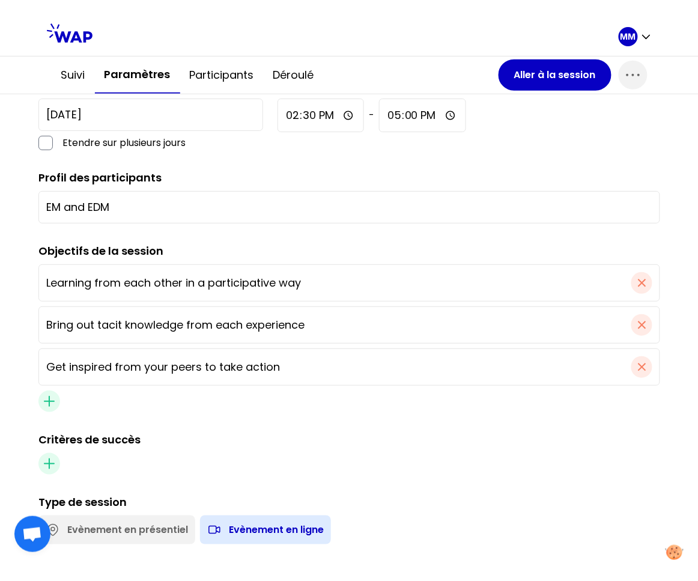
scroll to position [211, 0]
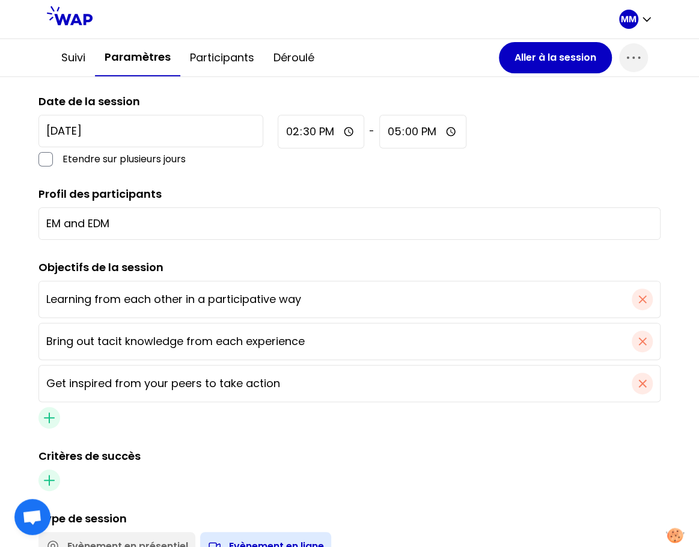
click at [38, 214] on div "EM and EDM" at bounding box center [349, 223] width 622 height 32
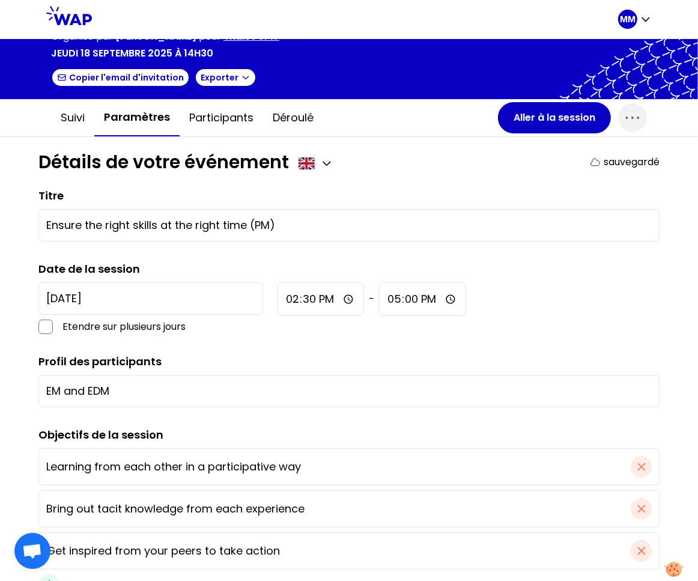
scroll to position [0, 0]
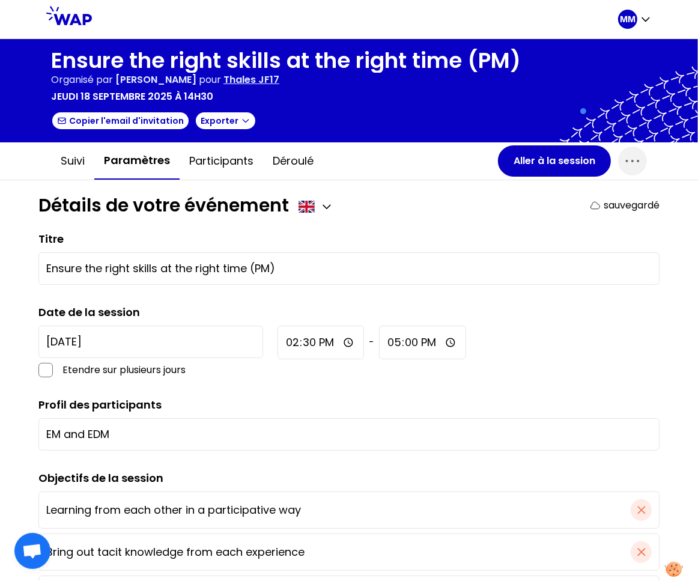
click at [369, 127] on div "Copier l'email d'invitation Exporter" at bounding box center [286, 120] width 470 height 19
click at [394, 222] on form "Détails de votre événement sauvegardé Titre Ensure the right skills at the righ…" at bounding box center [348, 565] width 621 height 740
